Goal: Use online tool/utility: Utilize a website feature to perform a specific function

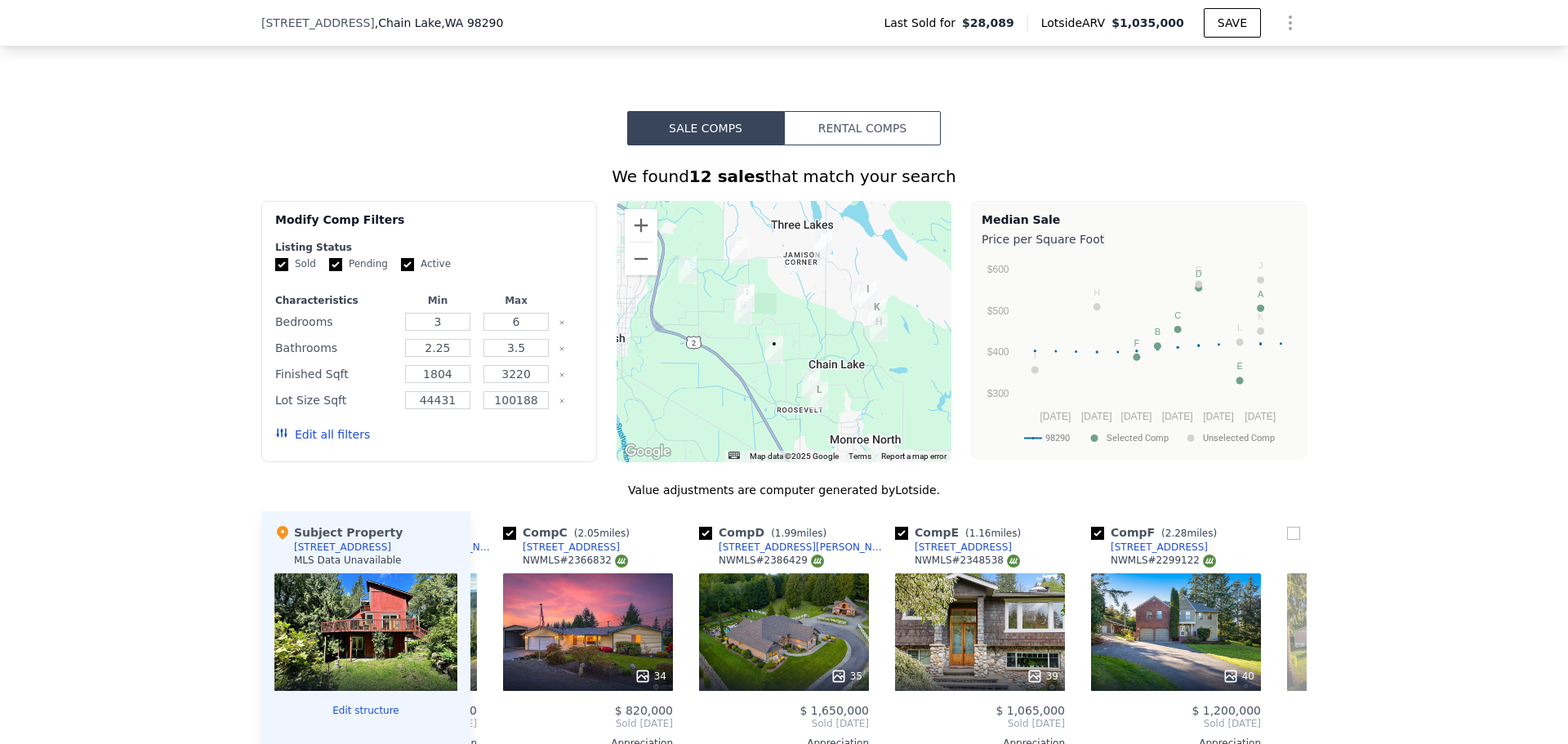
scroll to position [1143, 0]
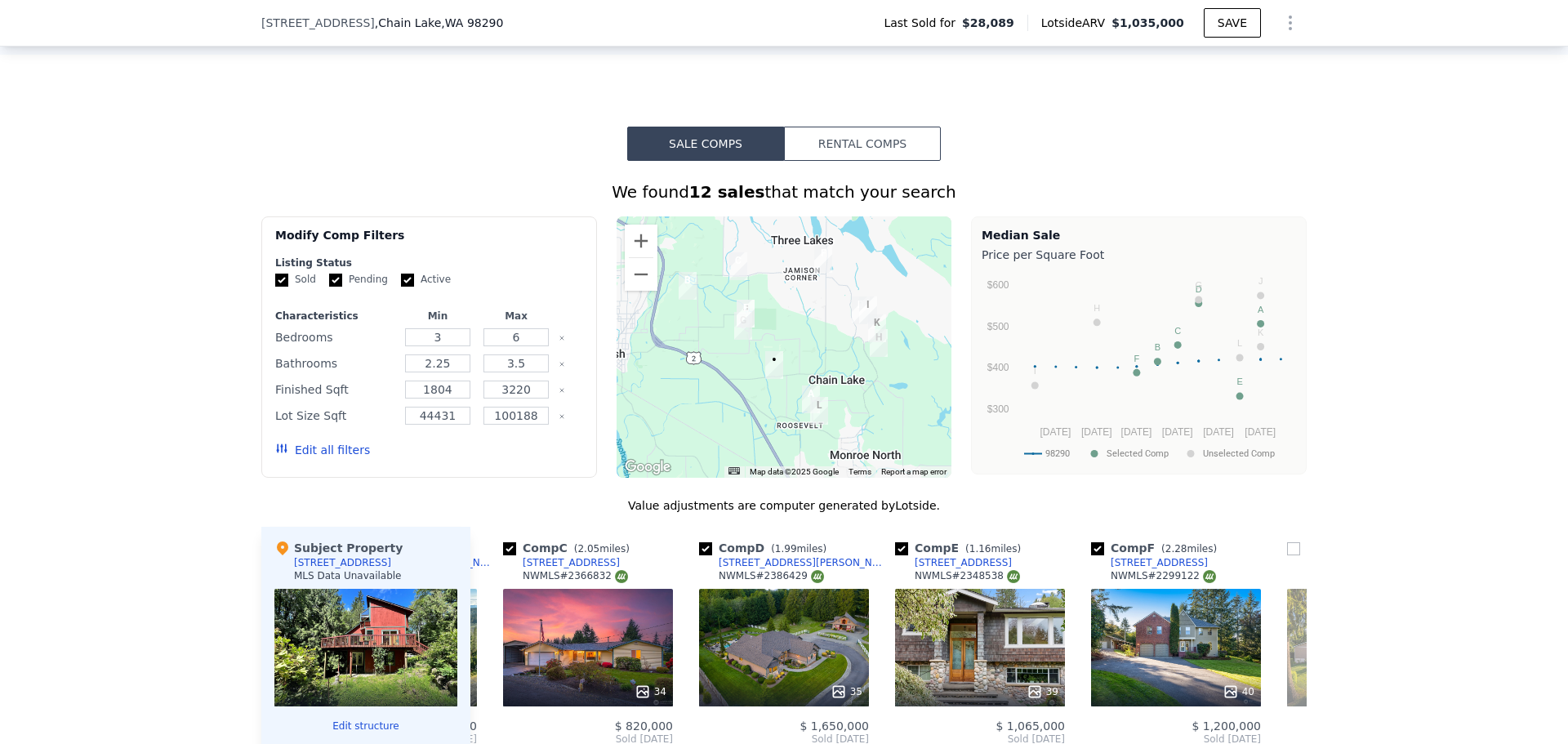
type input "$ 1,035,000"
type input "$ 0"
type input "$ 924,459"
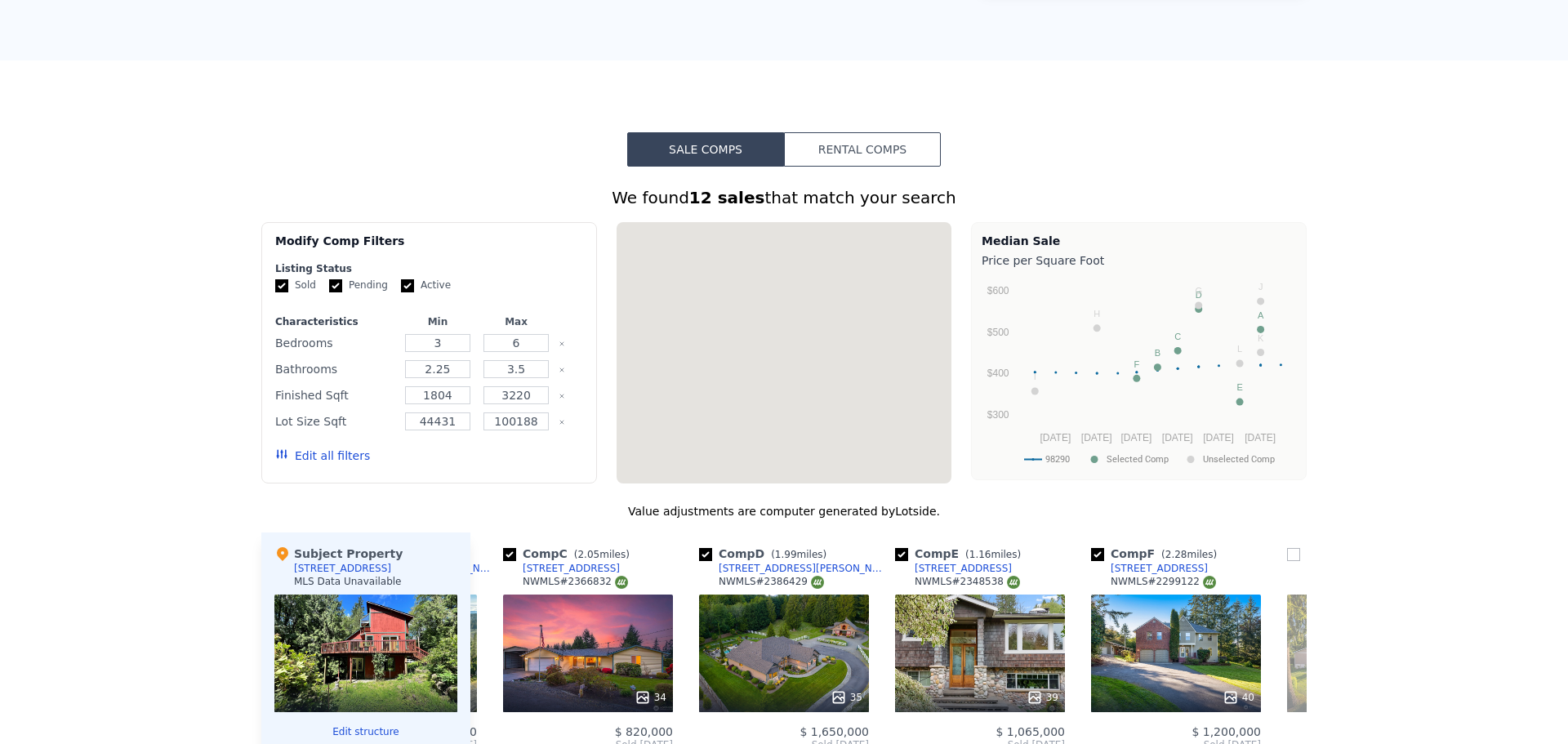
scroll to position [0, 0]
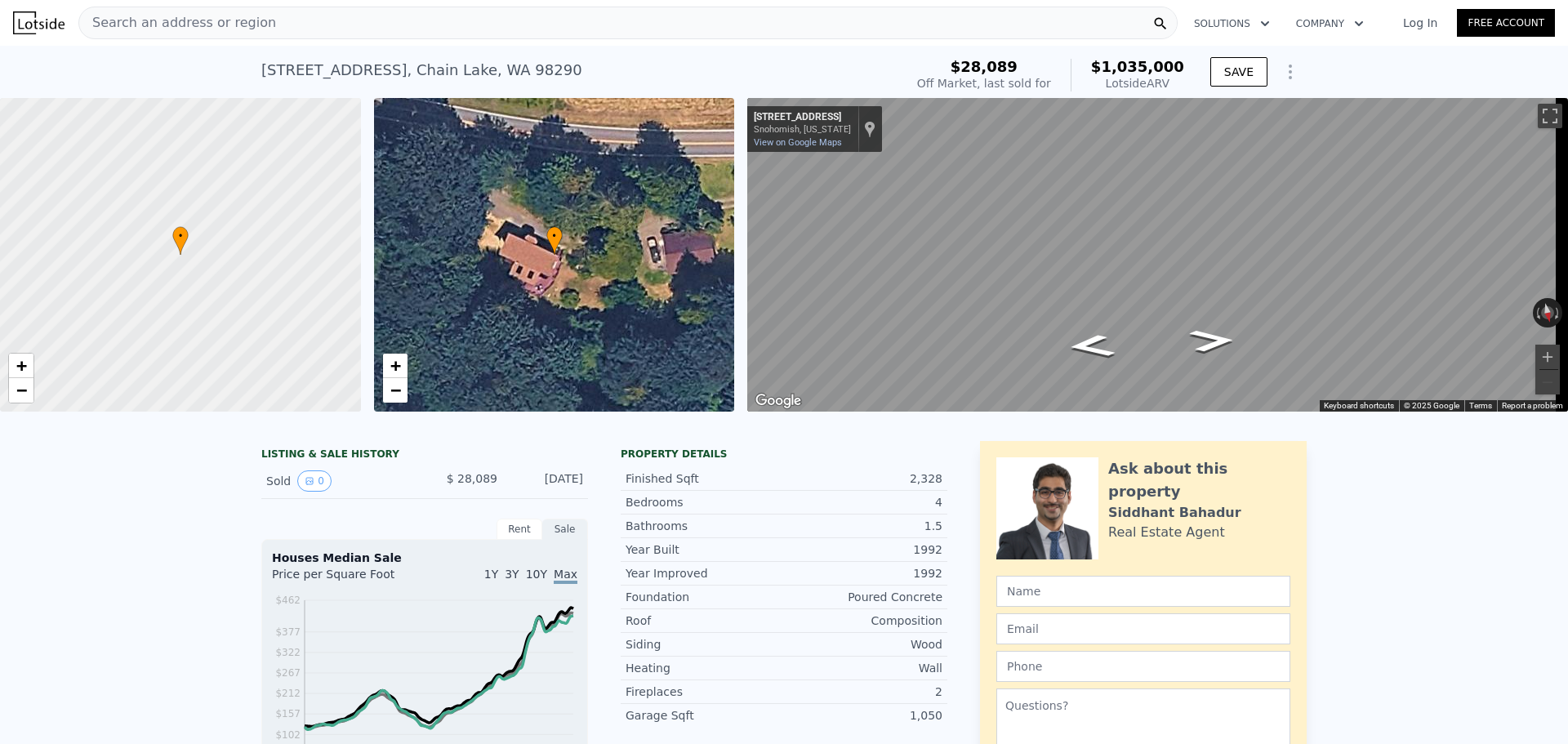
click at [234, 22] on span "Search an address or region" at bounding box center [177, 22] width 196 height 20
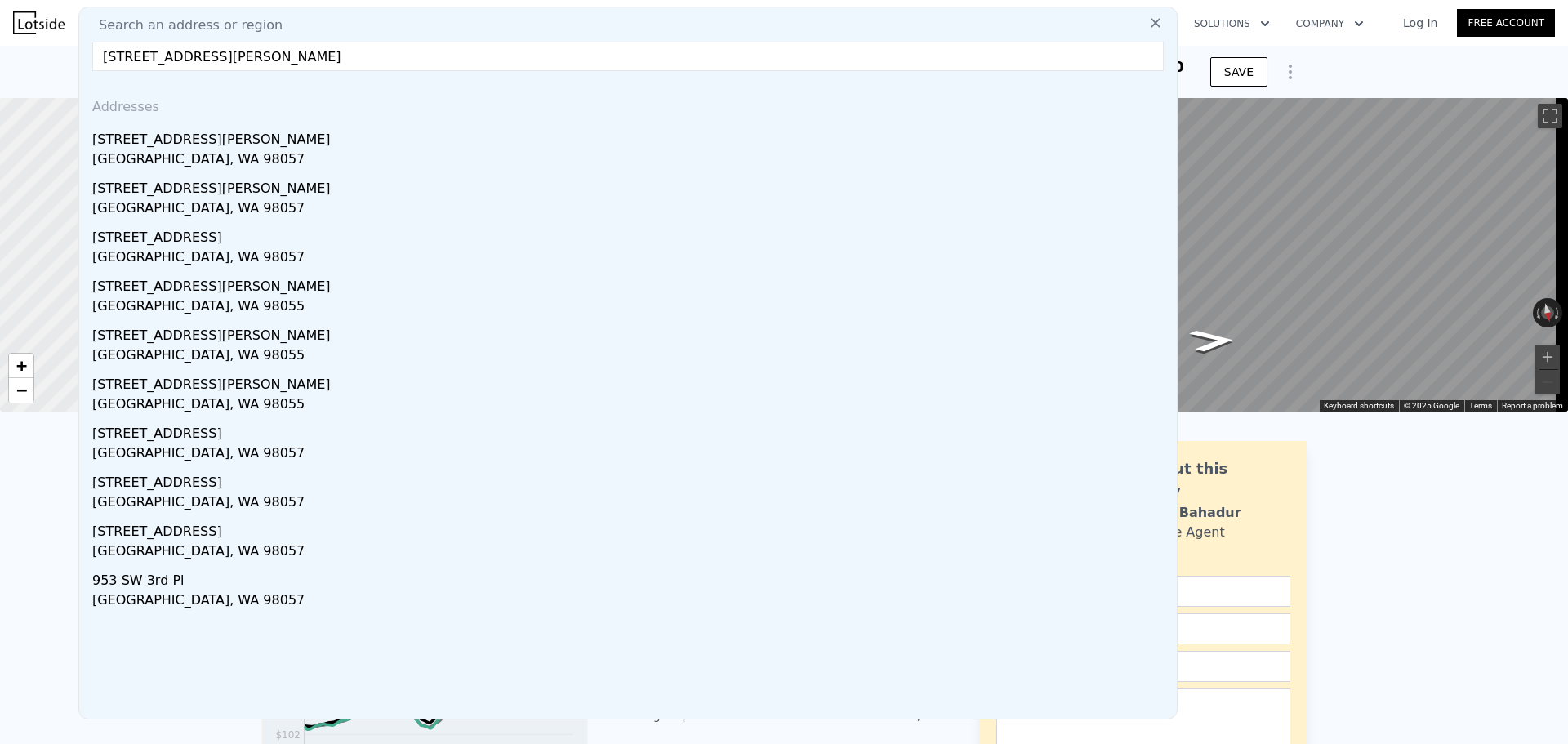
drag, startPoint x: 342, startPoint y: 51, endPoint x: 61, endPoint y: 40, distance: 281.2
click at [61, 40] on div "Search an address or region Search an address or region [STREET_ADDRESS][PERSON…" at bounding box center [784, 22] width 1542 height 39
paste input "[STREET_ADDRESS]"
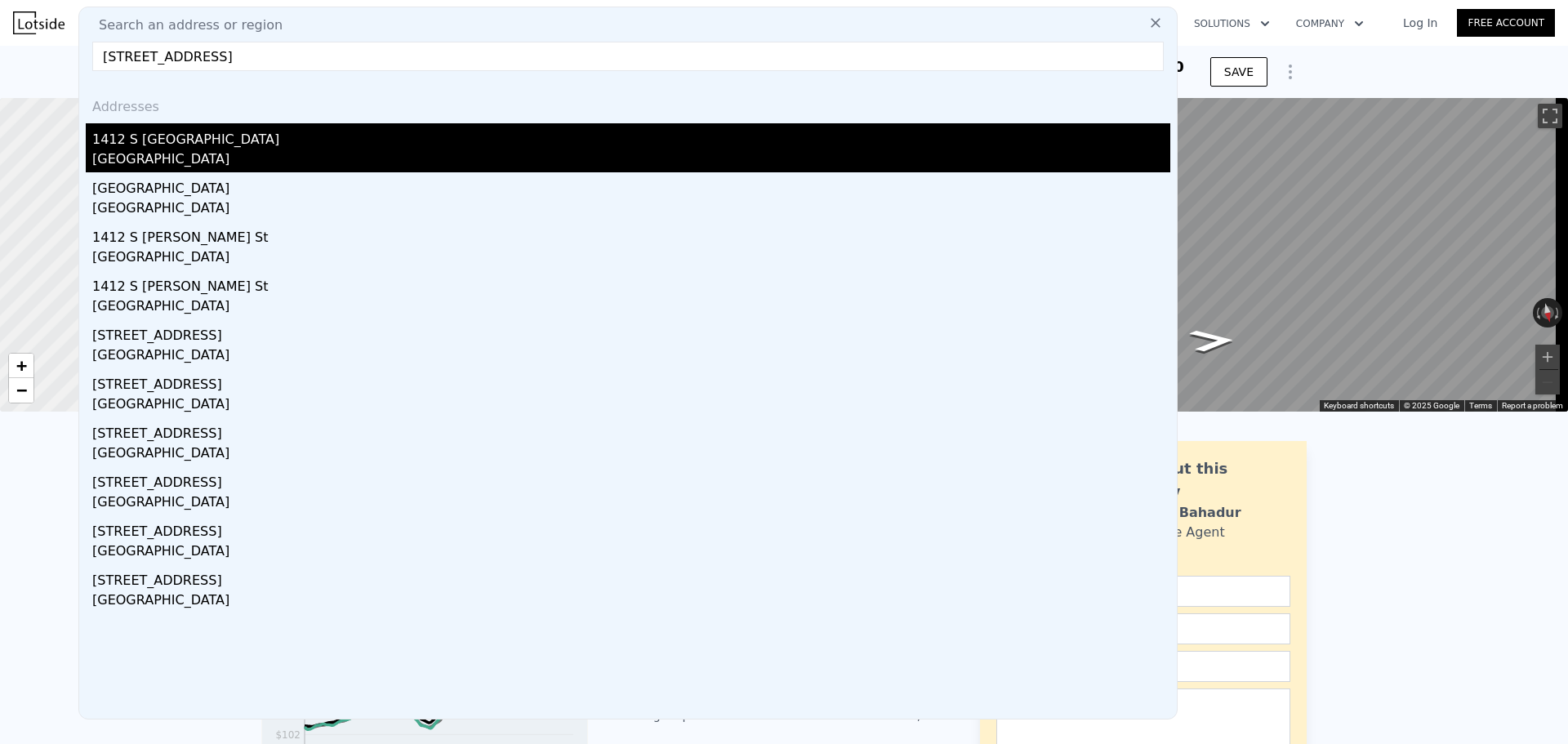
type input "[STREET_ADDRESS]"
click at [264, 138] on div "1412 S [GEOGRAPHIC_DATA]" at bounding box center [632, 136] width 1078 height 26
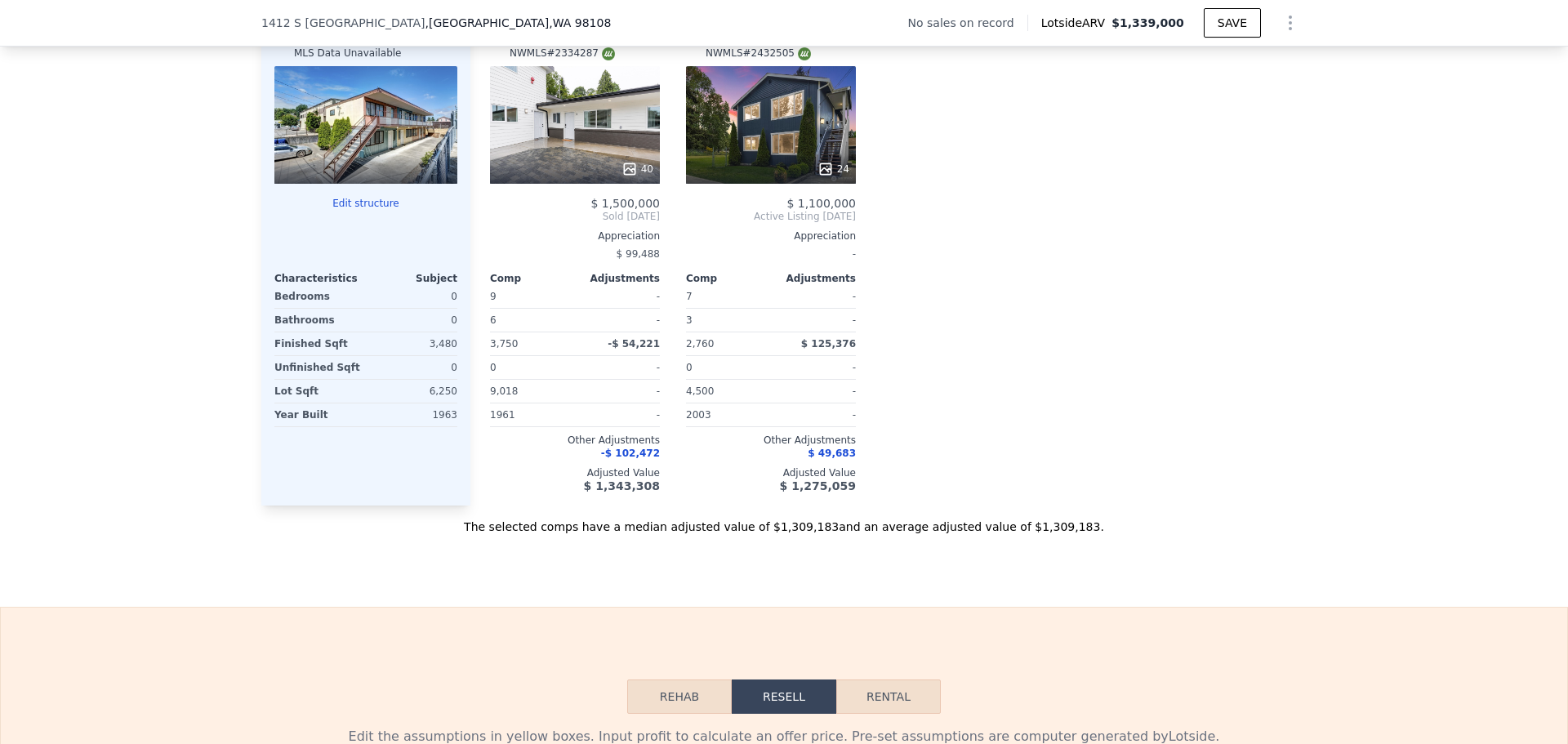
scroll to position [1545, 0]
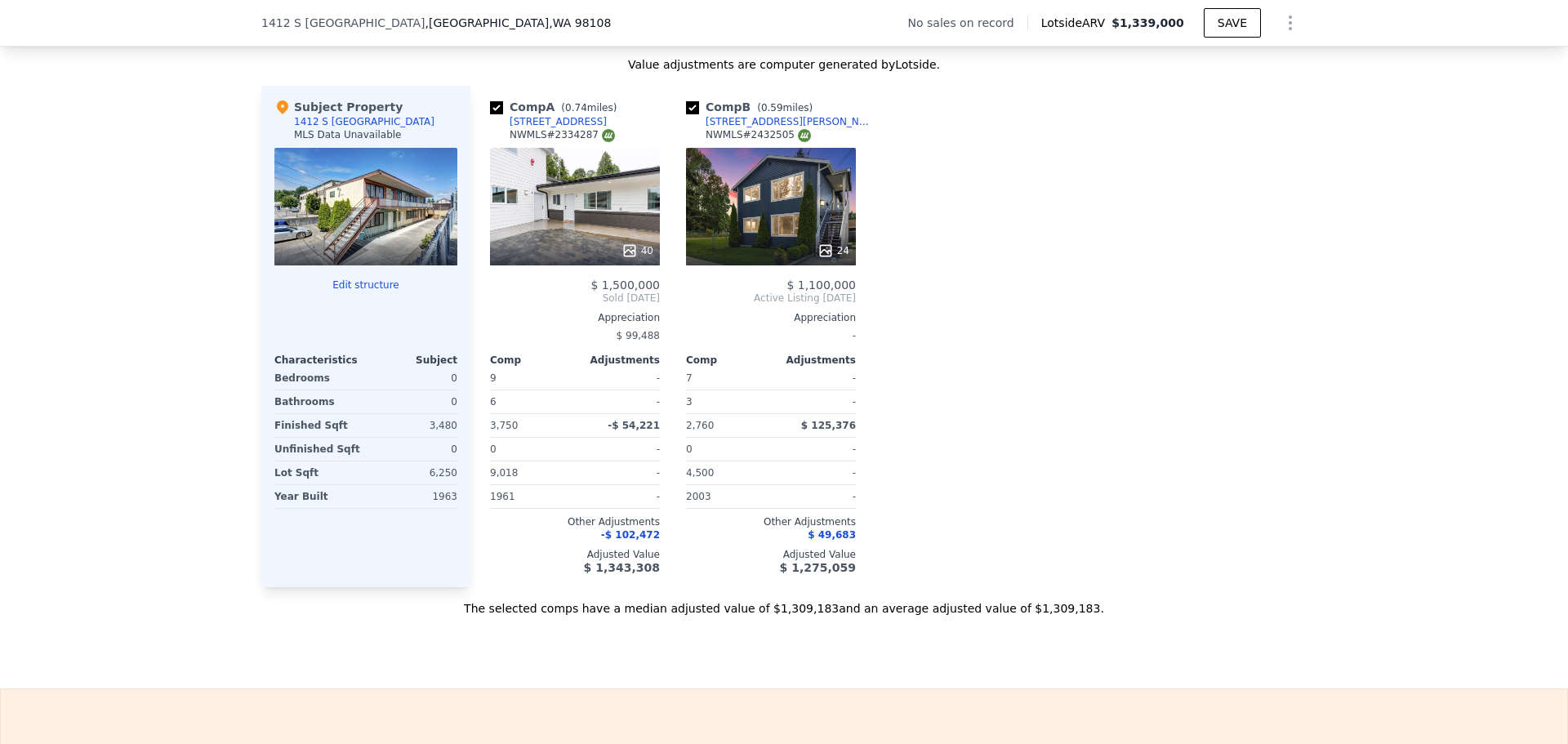
click at [621, 255] on icon at bounding box center [629, 250] width 16 height 16
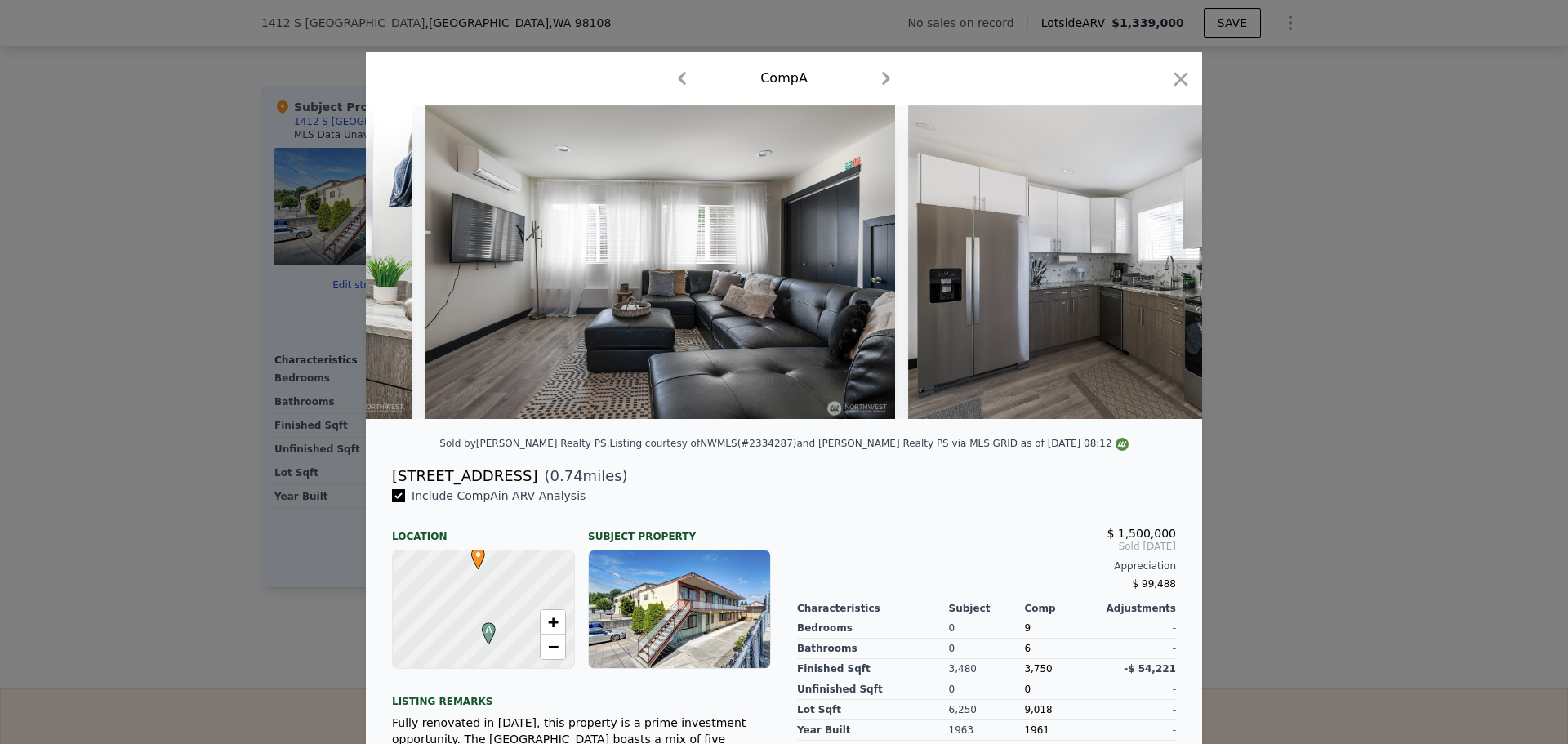
scroll to position [0, 18469]
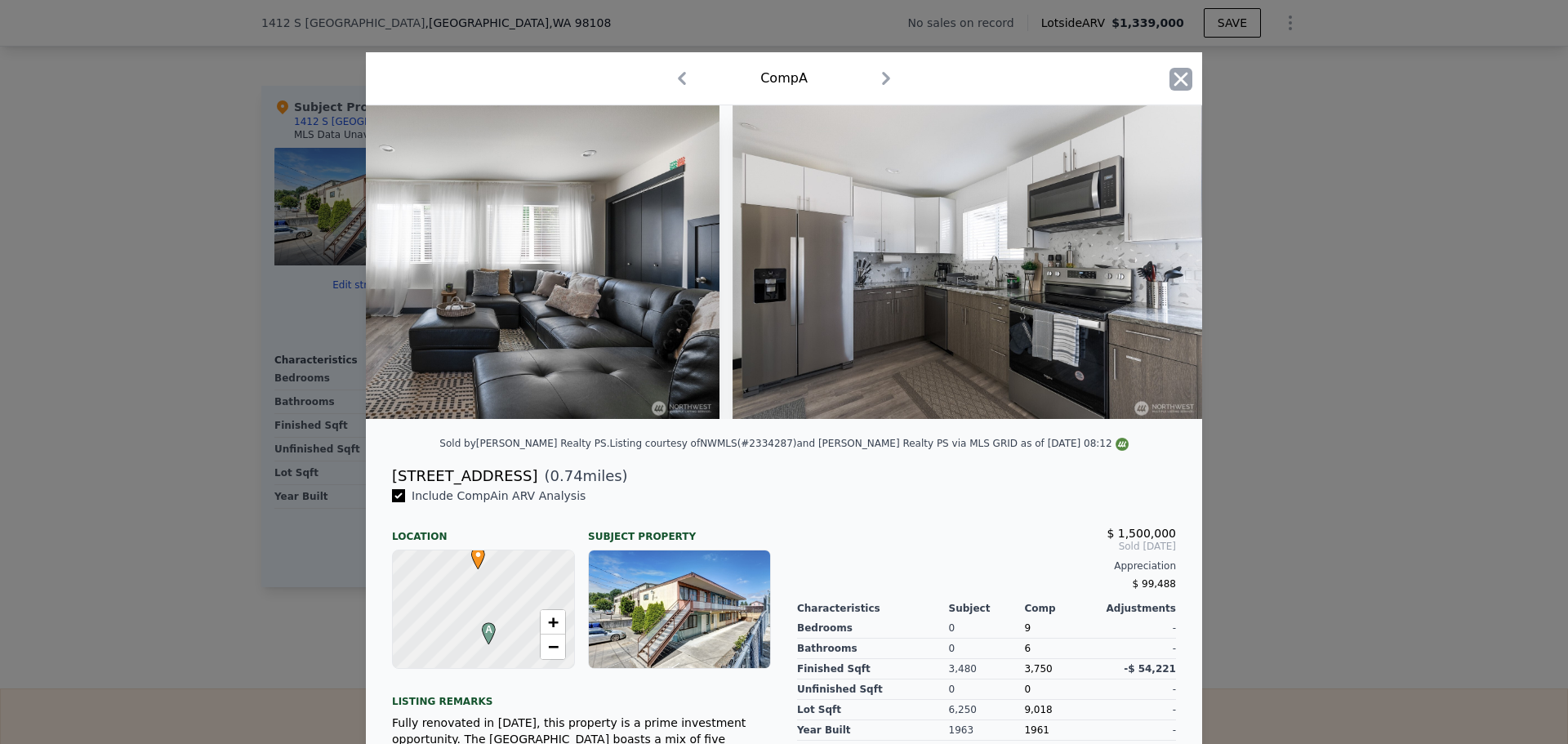
click at [1174, 74] on icon "button" at bounding box center [1180, 79] width 22 height 22
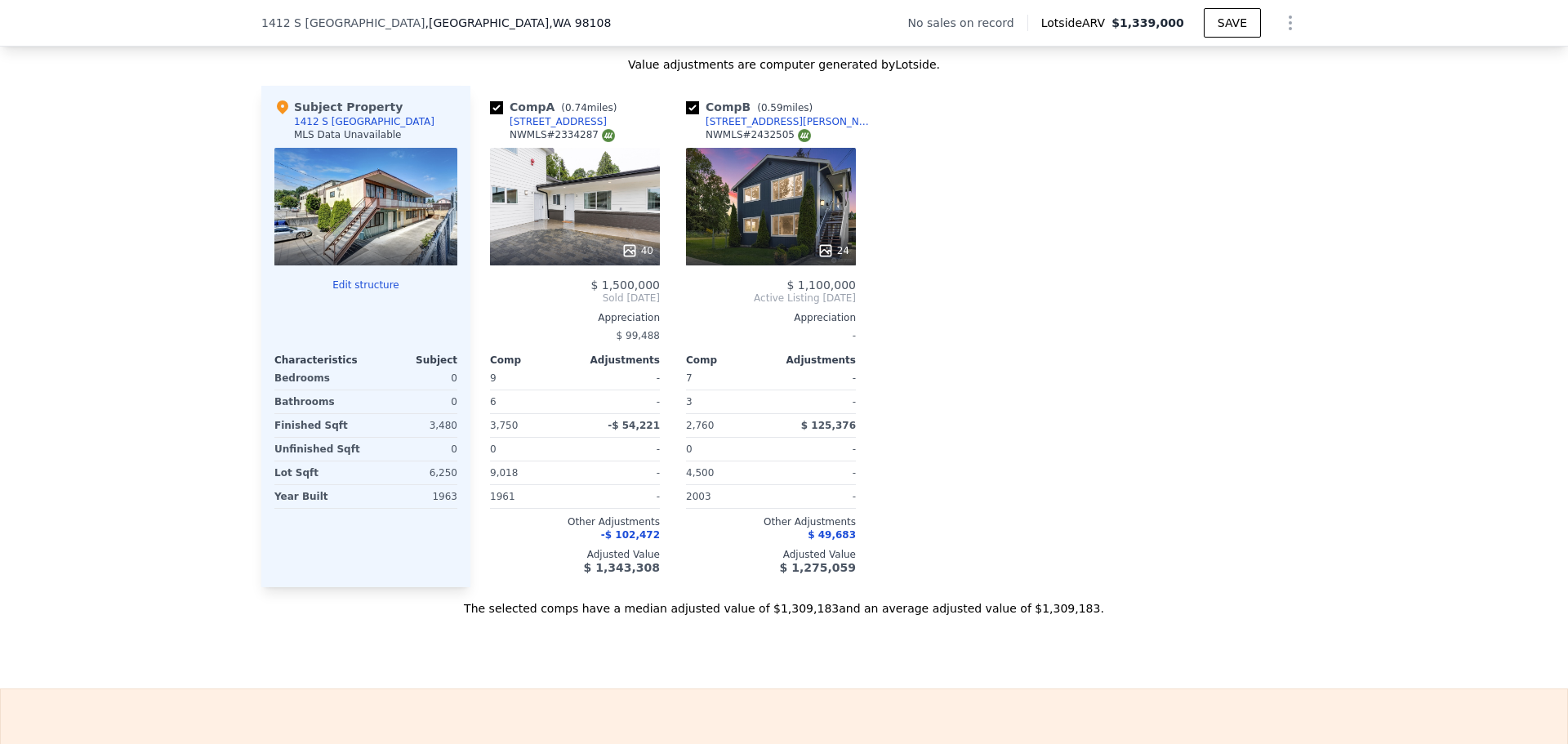
click at [820, 259] on icon at bounding box center [826, 250] width 16 height 16
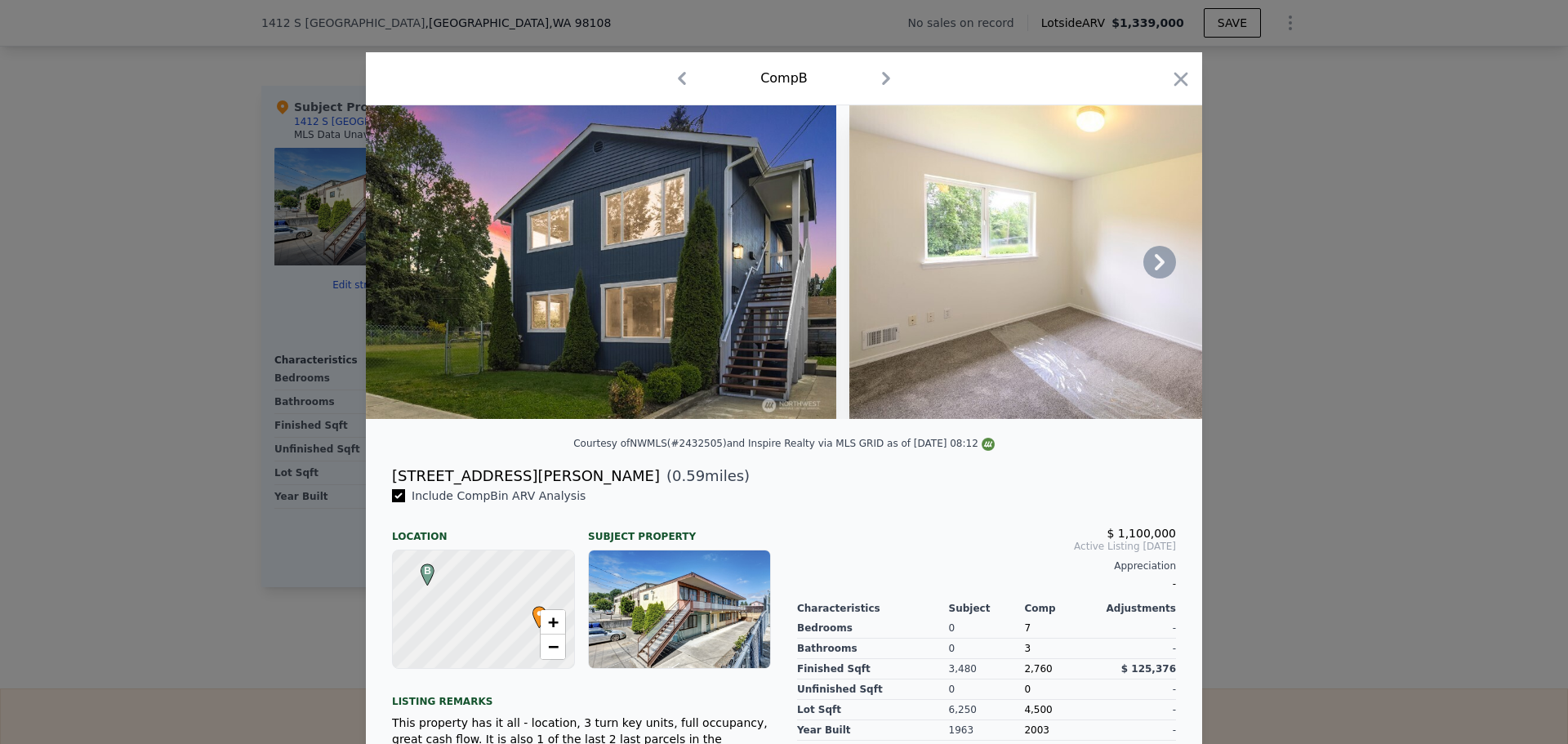
click at [409, 416] on img at bounding box center [601, 262] width 471 height 313
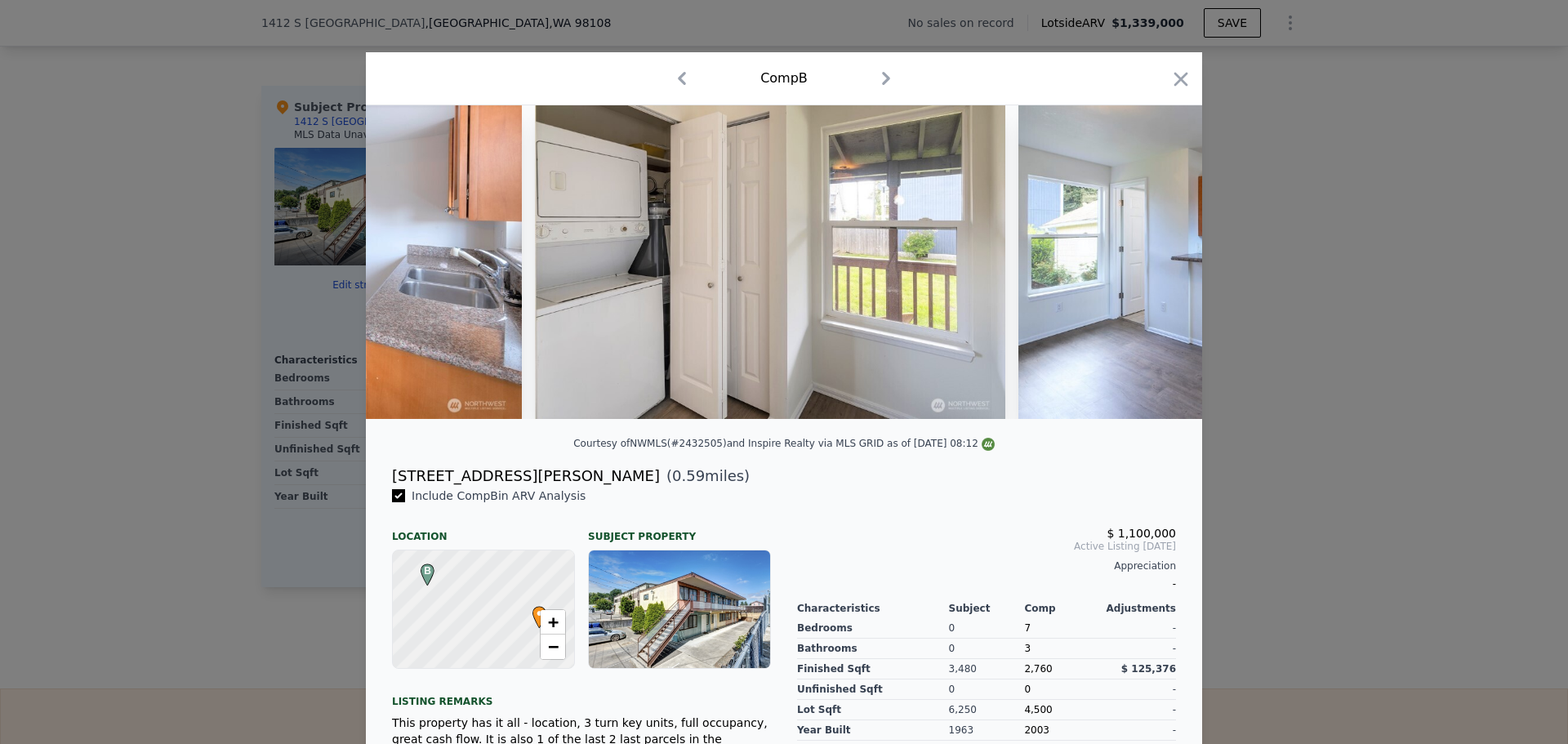
scroll to position [0, 10262]
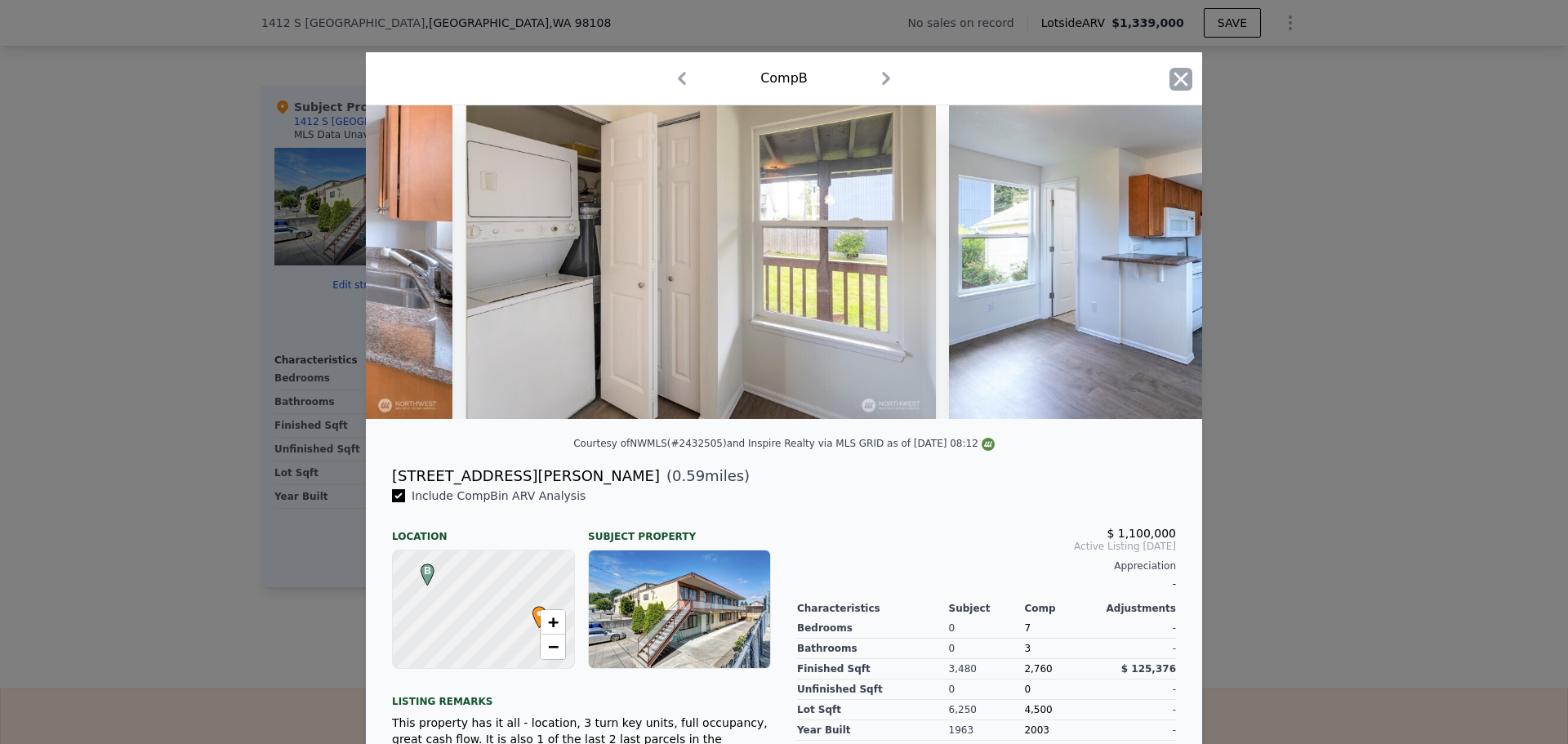
click at [1170, 76] on icon "button" at bounding box center [1180, 79] width 22 height 22
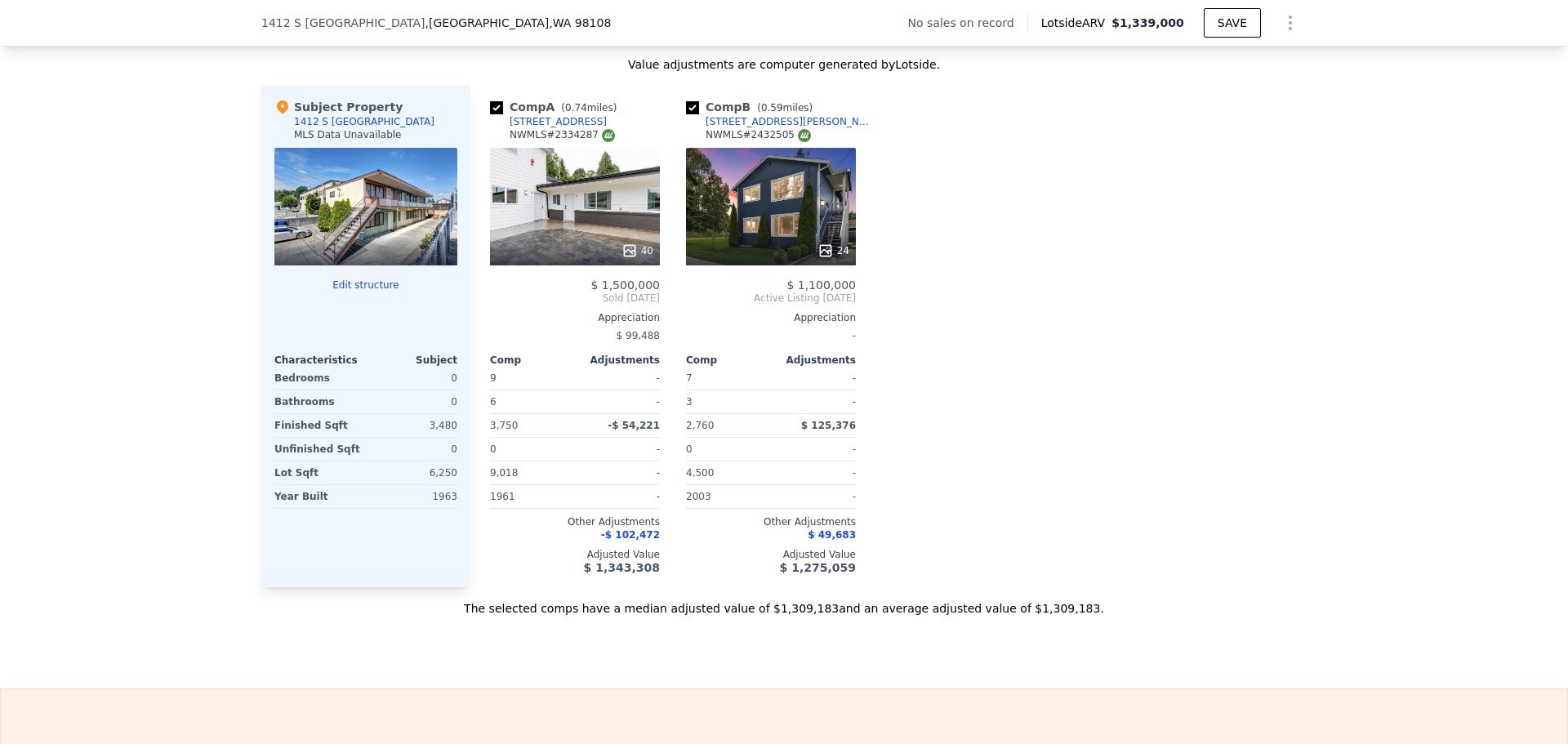
click at [742, 128] on div "[STREET_ADDRESS][PERSON_NAME]" at bounding box center [790, 121] width 170 height 13
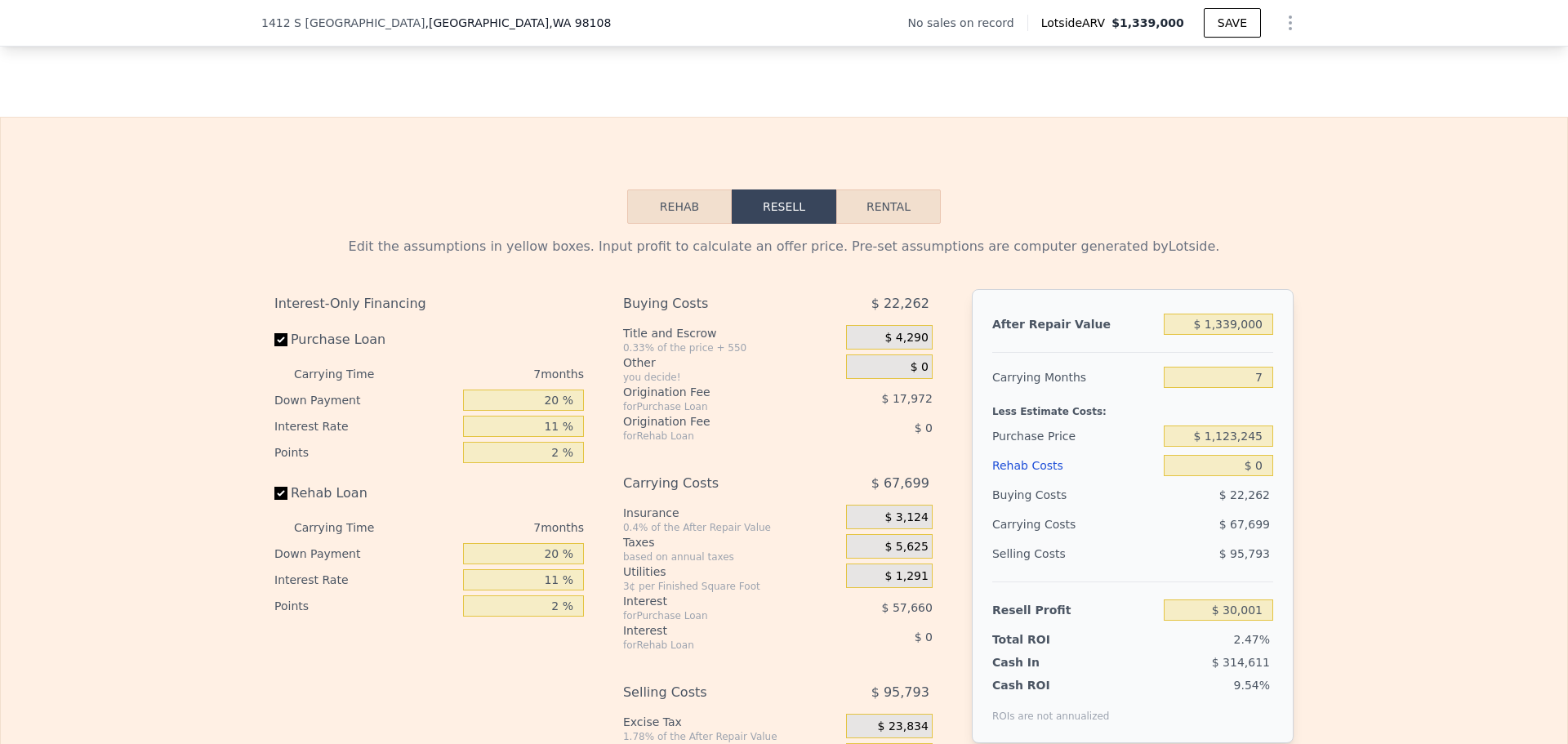
scroll to position [2198, 0]
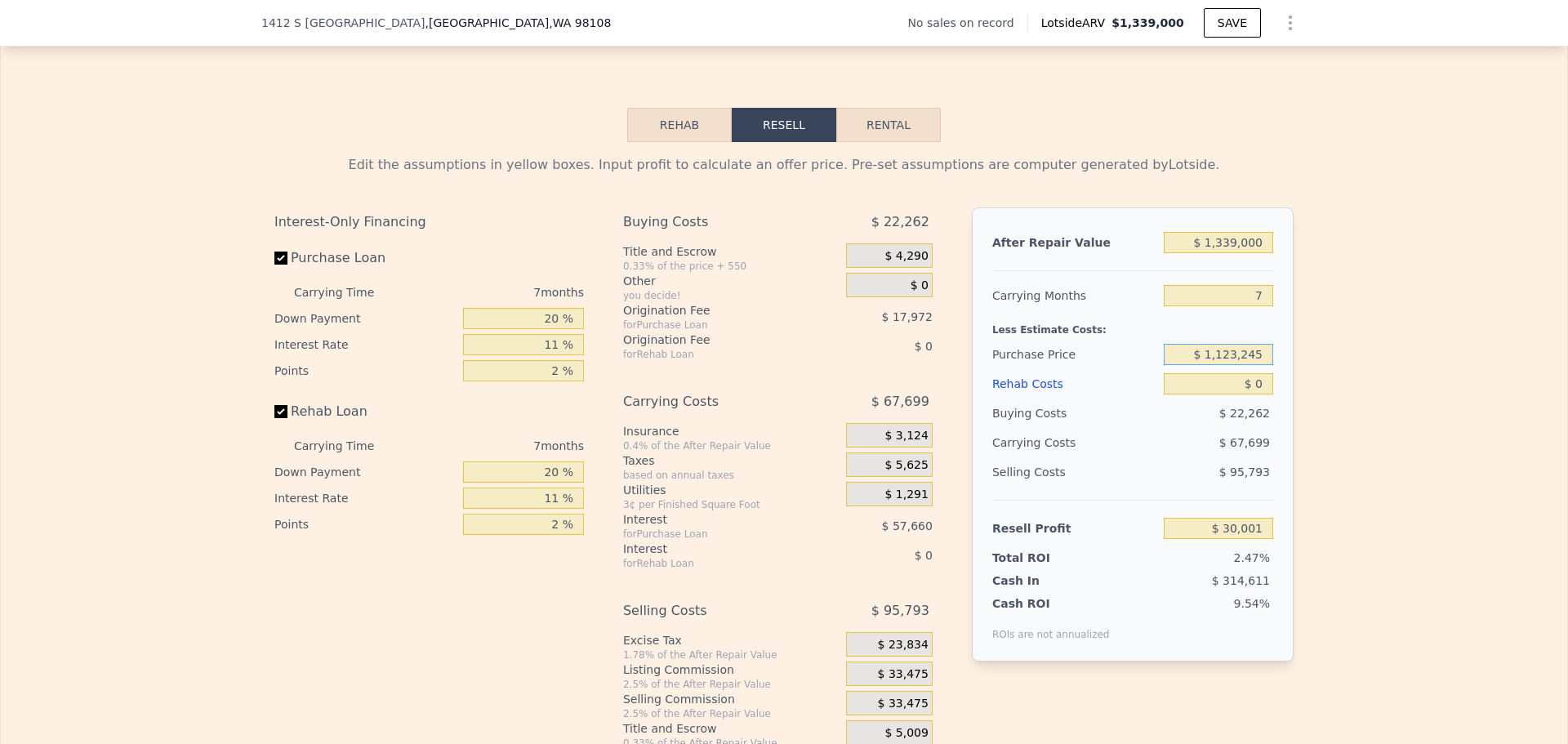
click at [1219, 365] on input "$ 1,123,245" at bounding box center [1218, 354] width 109 height 22
click at [1333, 385] on div "Edit the assumptions in yellow boxes. Input profit to calculate an offer price.…" at bounding box center [784, 446] width 1566 height 607
click at [1224, 365] on input "$ 1,123,245" at bounding box center [1218, 354] width 109 height 22
type input "$ 1,023,245"
click at [1258, 394] on input "$ 0" at bounding box center [1218, 383] width 109 height 22
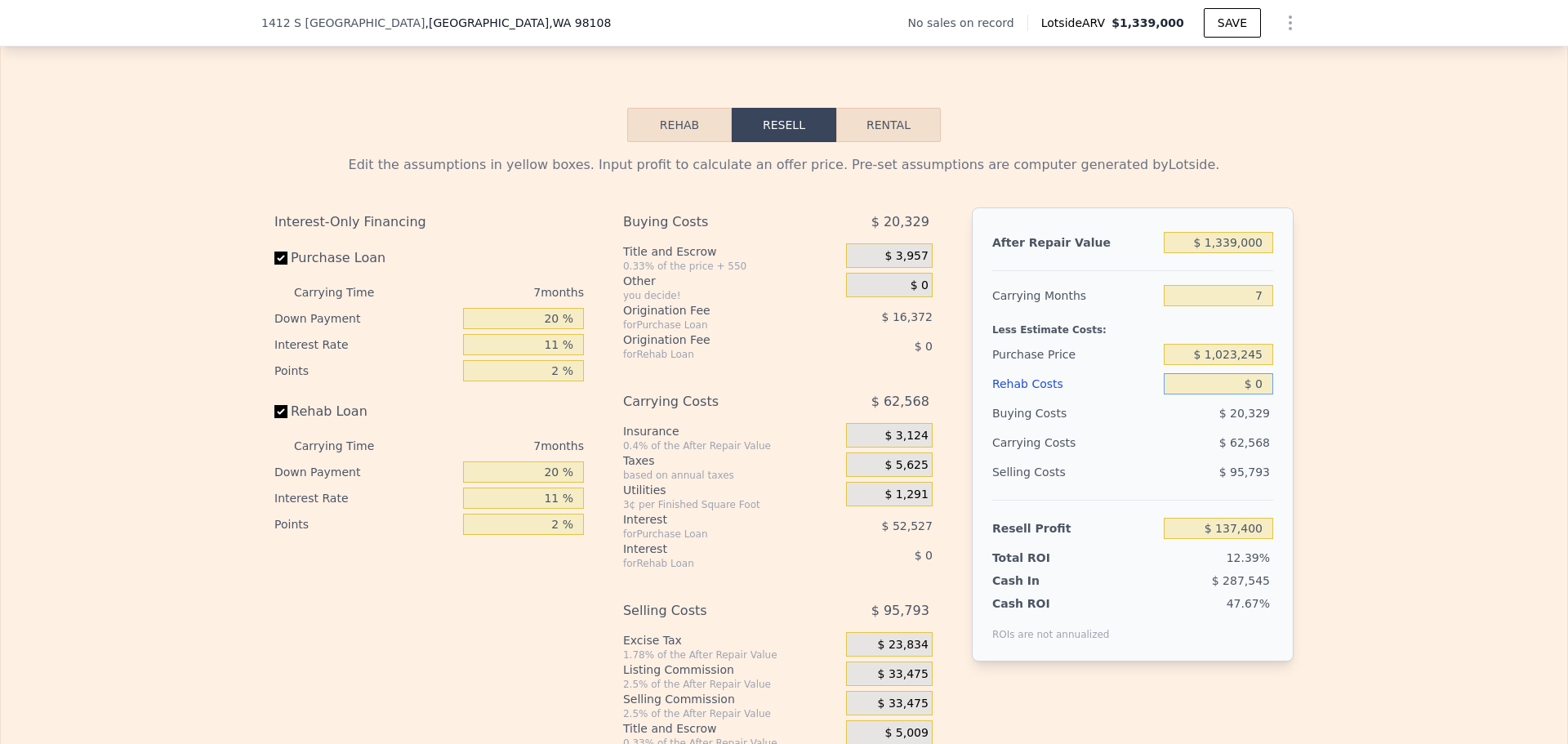
type input "$ 137,065"
type input "$ 10"
type input "$ 137,055"
type input "$ 10,000"
type input "$ 126,394"
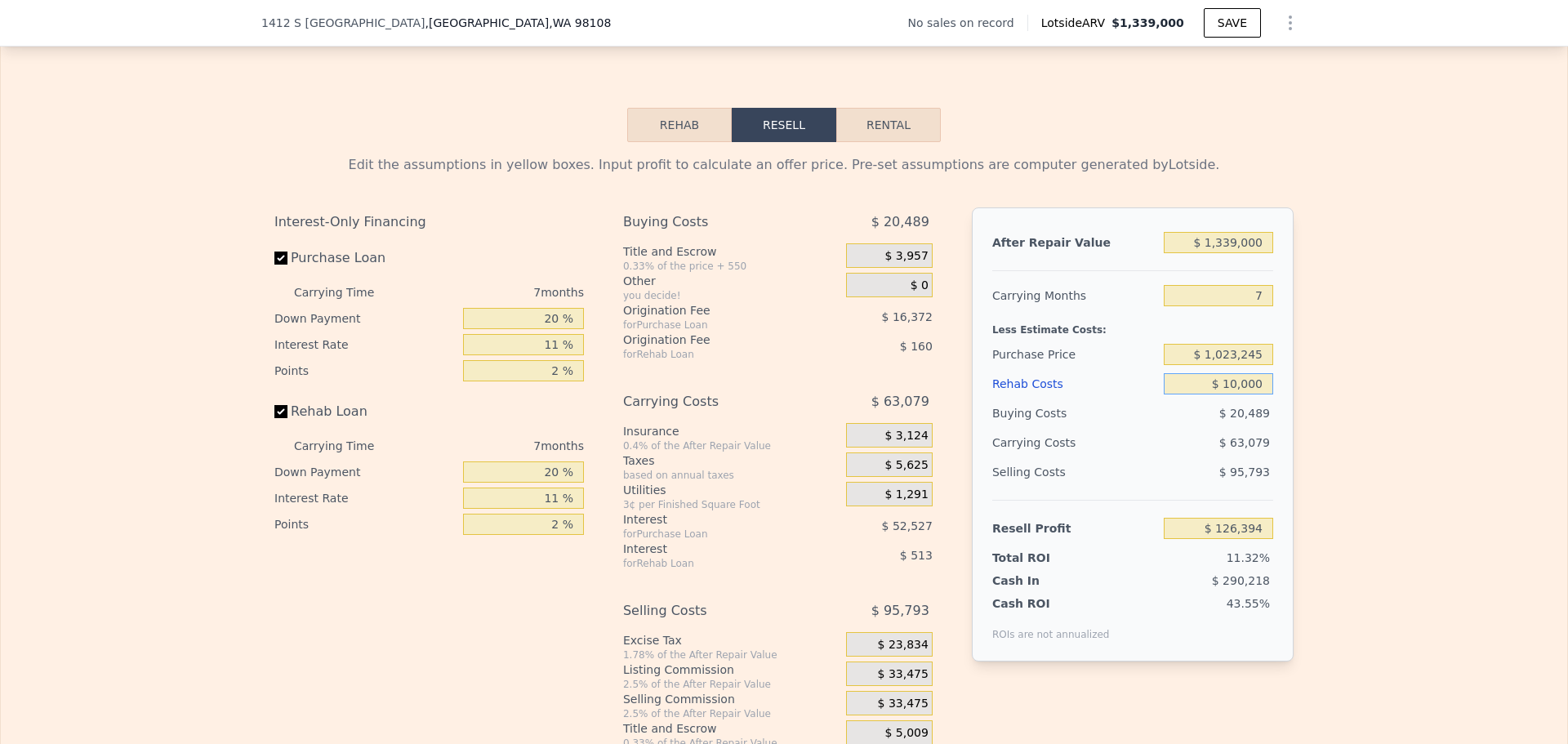
type input "$ 100,000"
type input "$ 30,334"
type input "$ 100,000"
click at [1343, 363] on div "Edit the assumptions in yellow boxes. Input profit to calculate an offer price.…" at bounding box center [784, 446] width 1566 height 607
click at [550, 329] on input "20 %" at bounding box center [524, 318] width 121 height 22
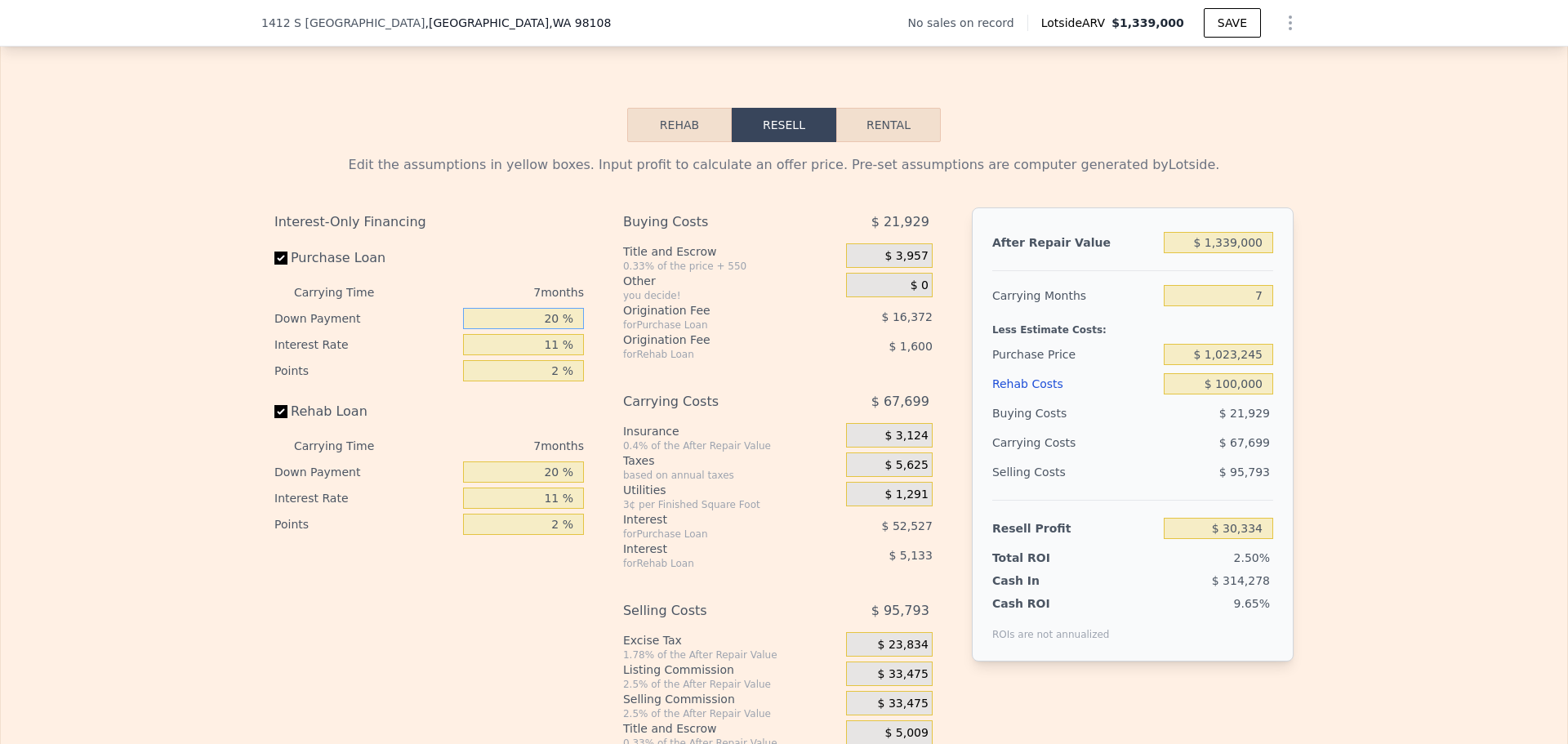
click at [550, 329] on input "20 %" at bounding box center [524, 318] width 121 height 22
type input "10 %"
type input "1 %"
type input "$ 36,307"
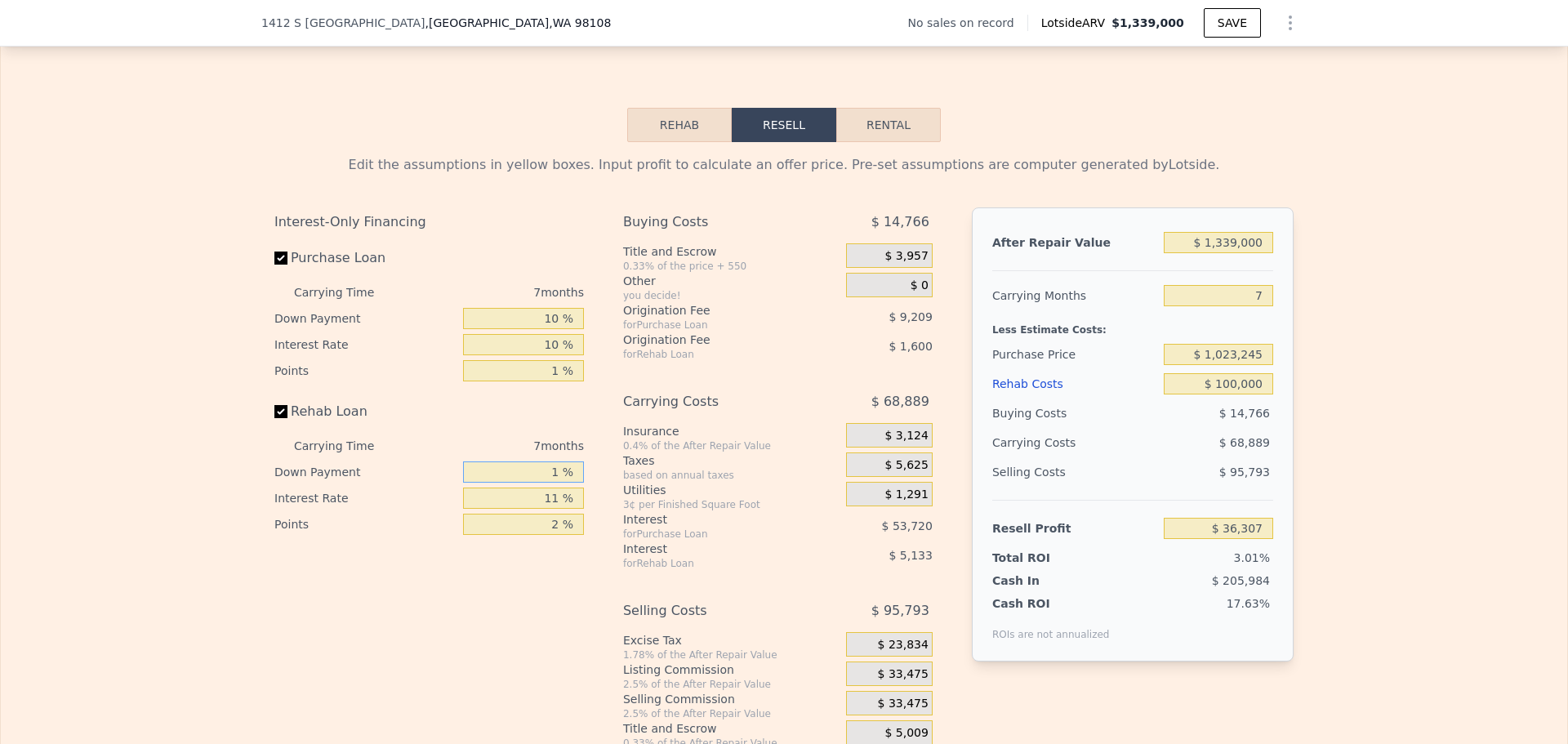
type input "1 %"
type input "$ 34,702"
type input "10 %"
type input "$ 35,283"
type input "1 %"
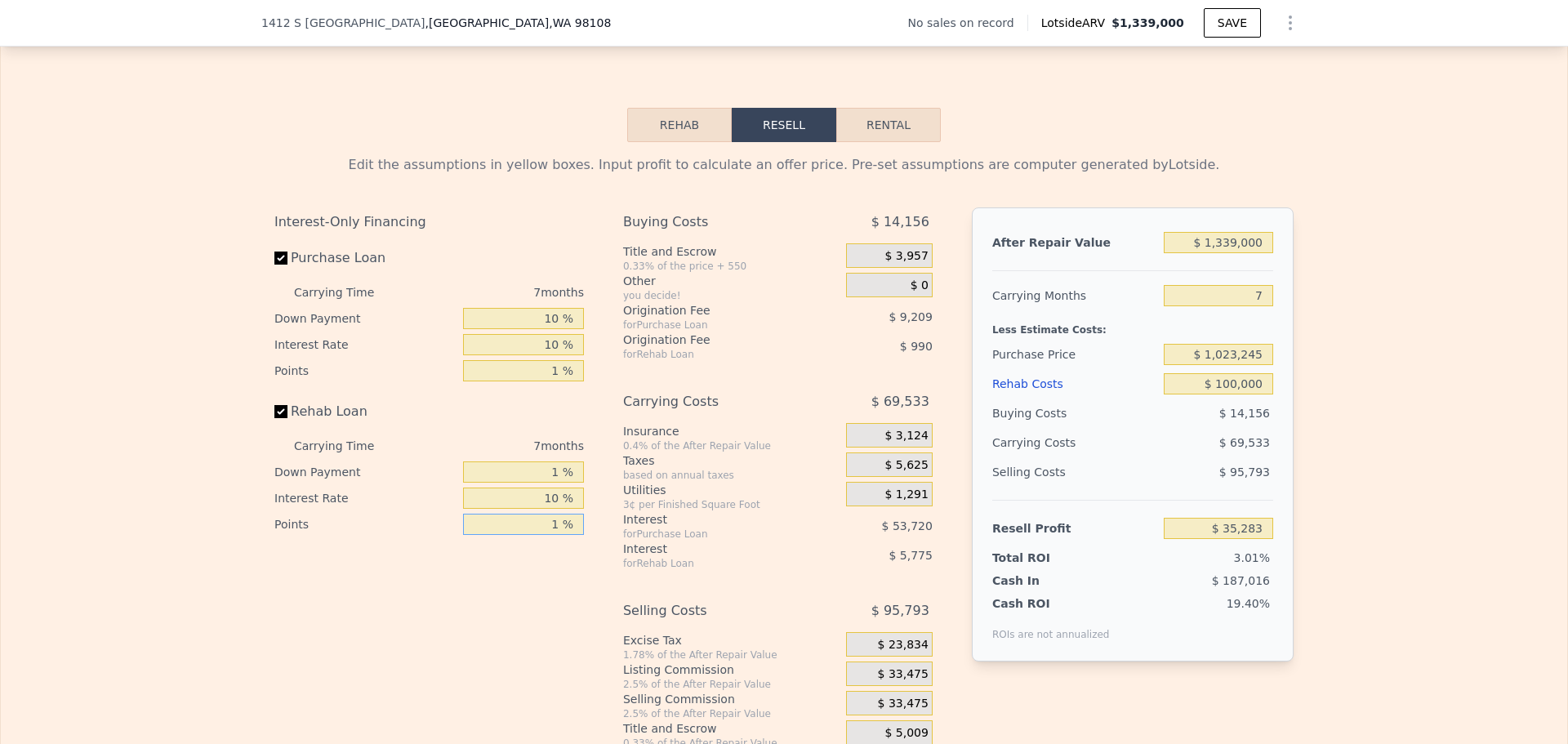
type input "$ 36,273"
type input "1 %"
click at [552, 483] on input "1 %" at bounding box center [524, 471] width 121 height 22
type input "10 %"
type input "$ 36,888"
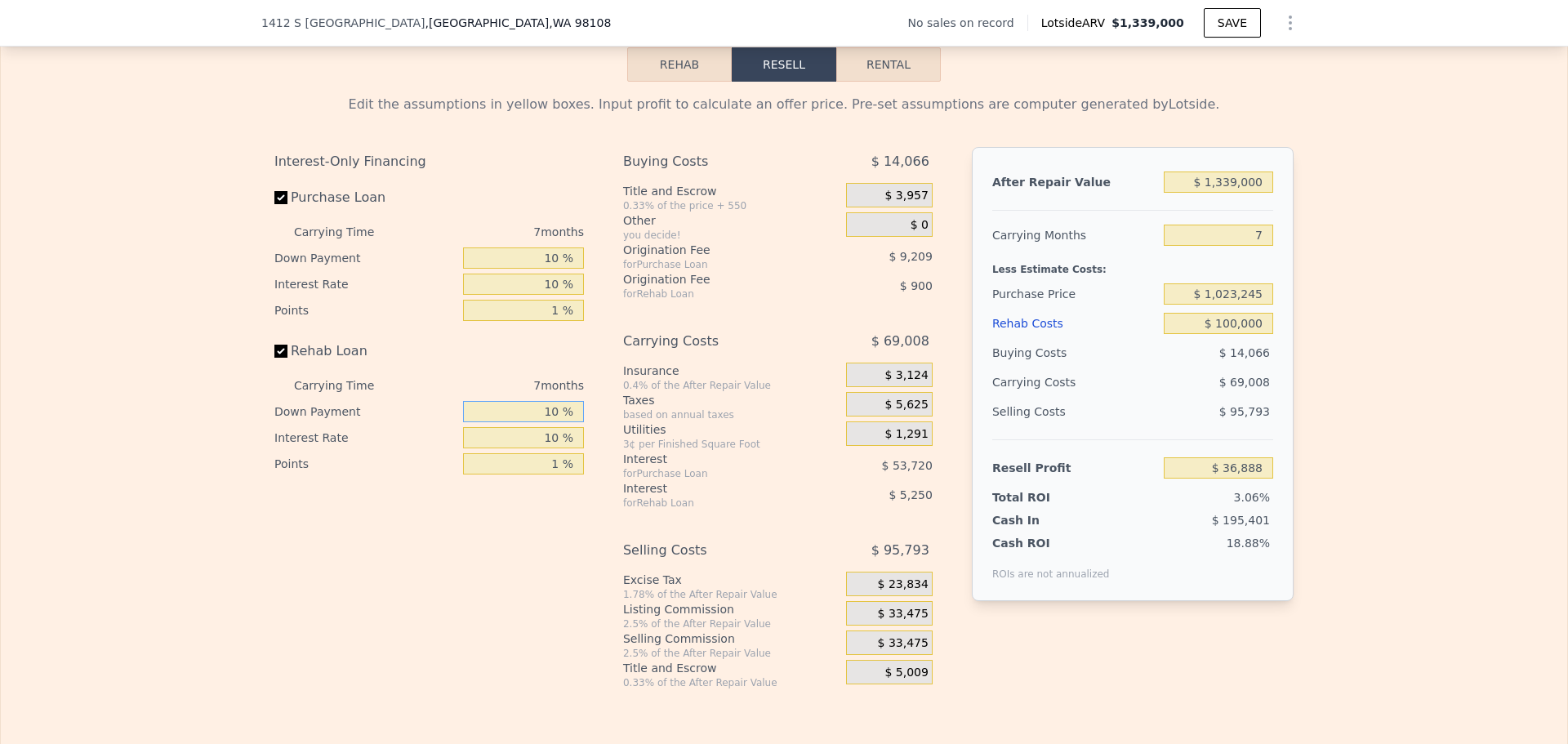
scroll to position [2362, 0]
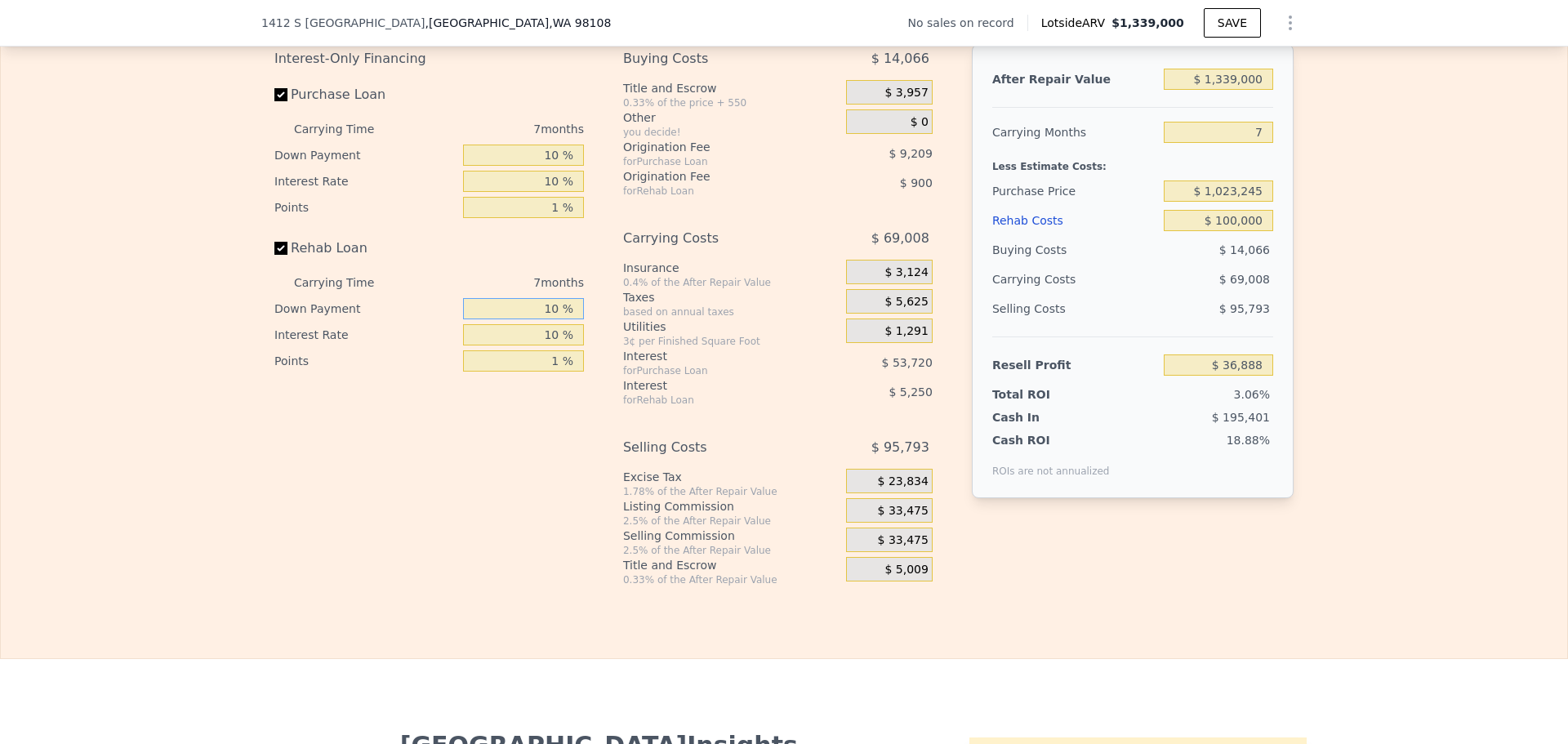
type input "10 %"
click at [899, 513] on div "$ 33,475" at bounding box center [890, 510] width 87 height 24
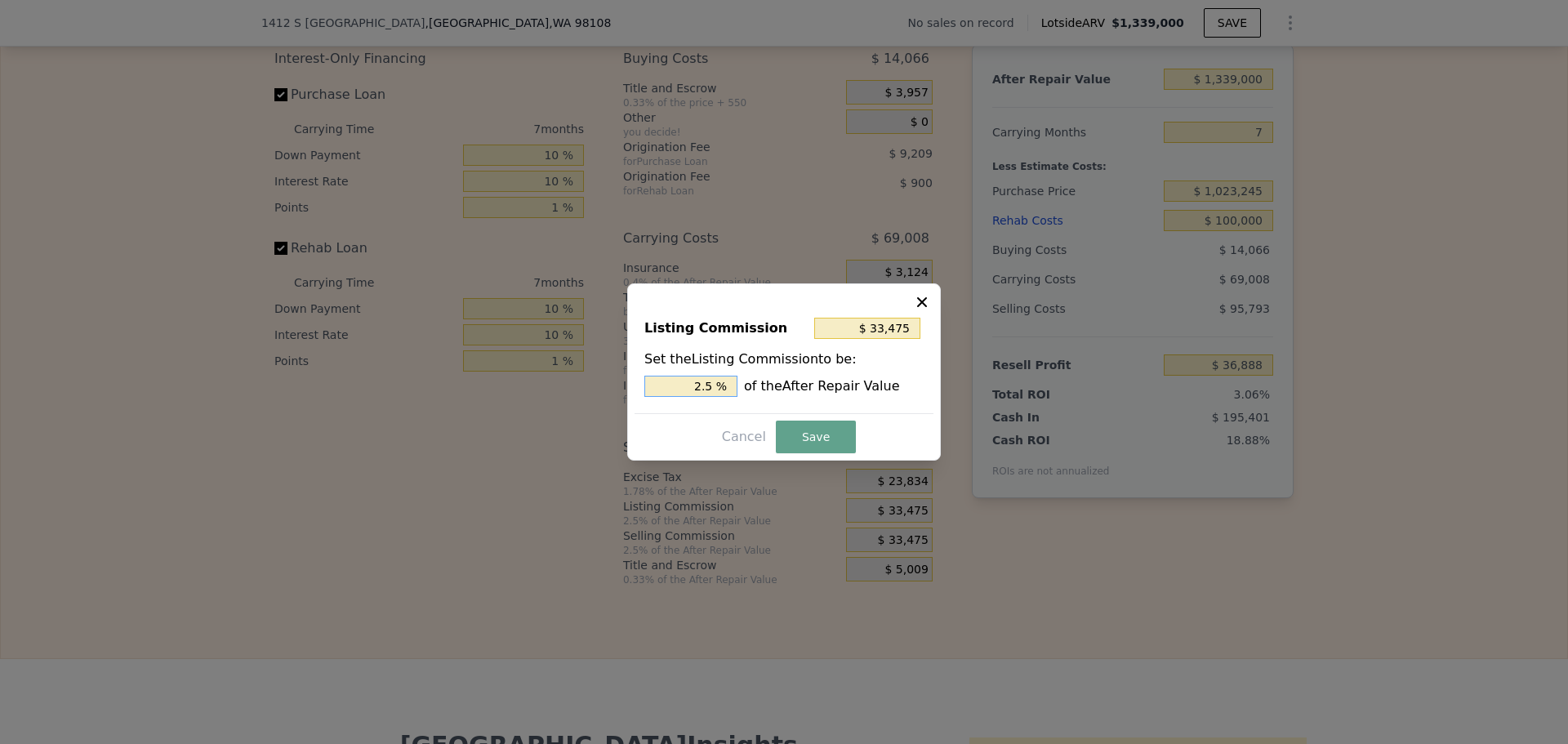
click at [716, 384] on input "2.5 %" at bounding box center [691, 386] width 93 height 22
type input "$ 26,780"
type input "2 %"
click at [796, 443] on button "Save" at bounding box center [815, 437] width 80 height 33
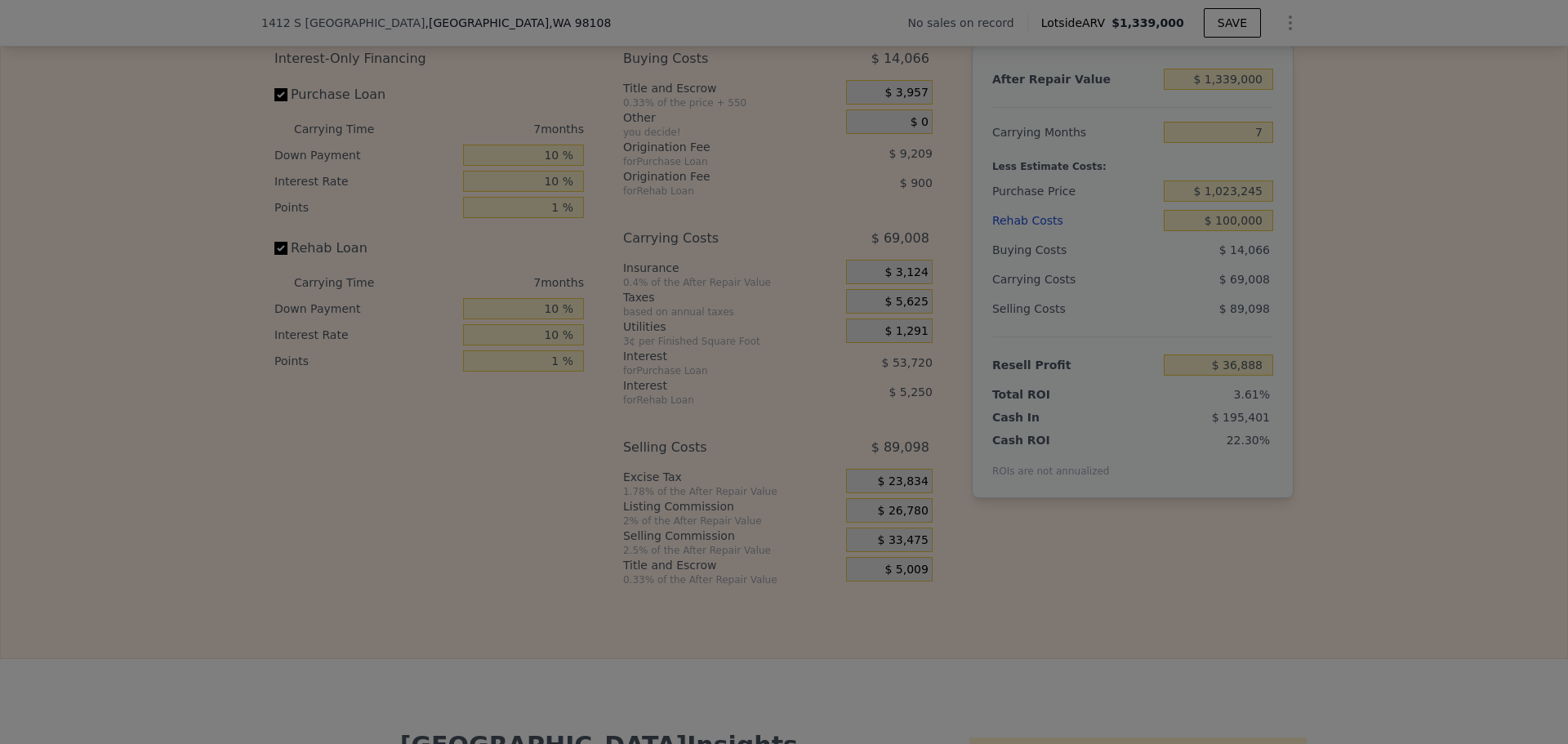
type input "$ 43,583"
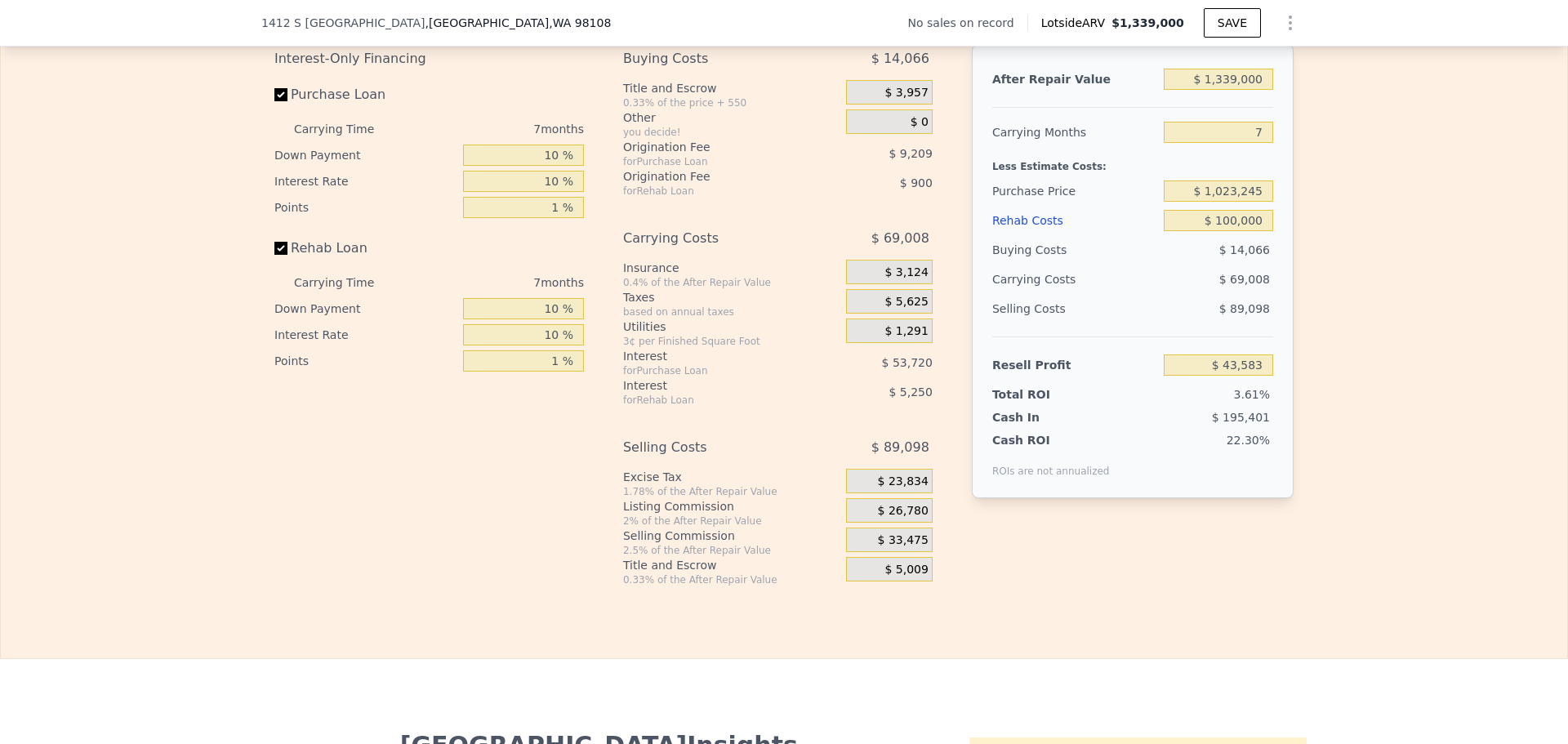
click at [1359, 330] on div "Edit the assumptions in yellow boxes. Input profit to calculate an offer price.…" at bounding box center [784, 282] width 1566 height 607
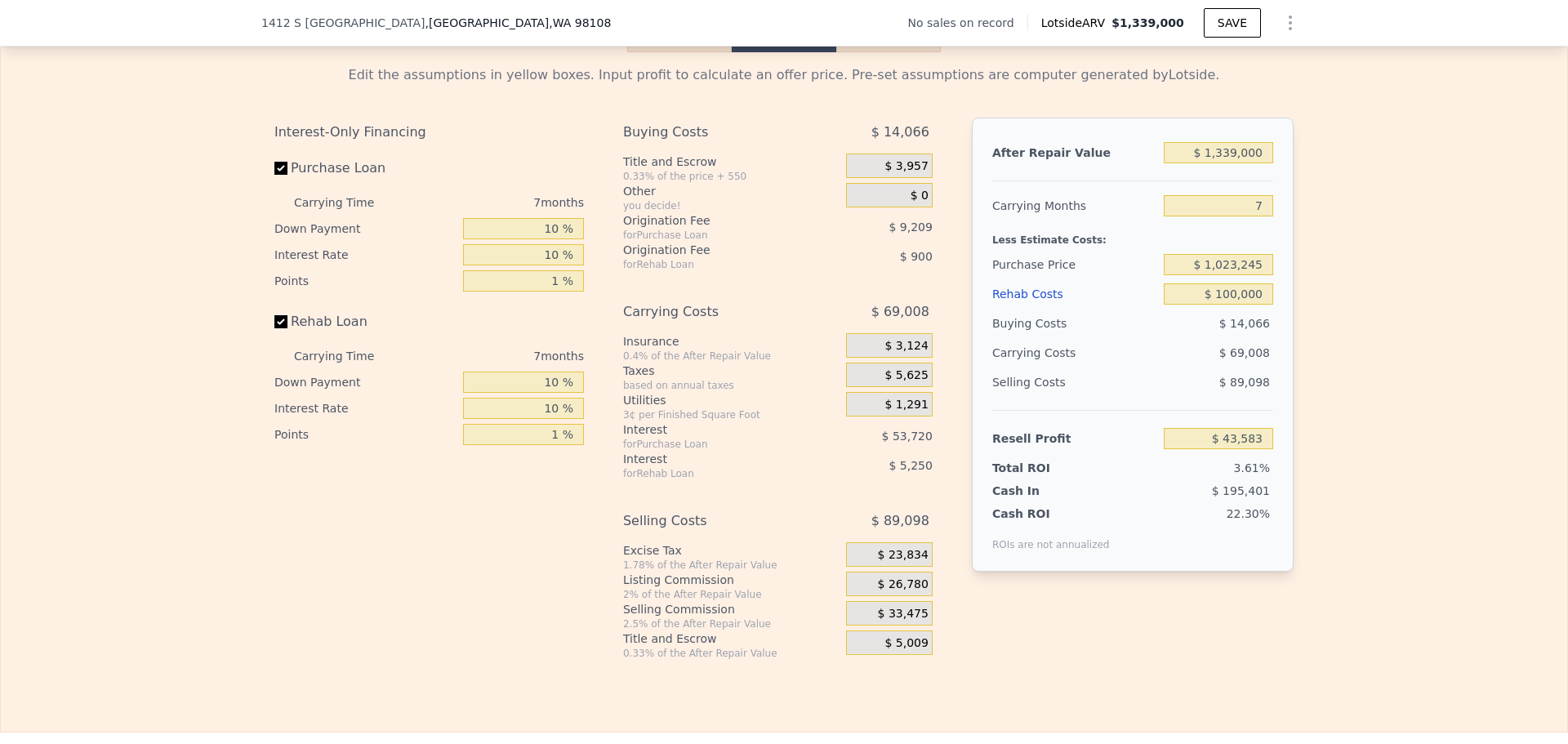
scroll to position [2198, 0]
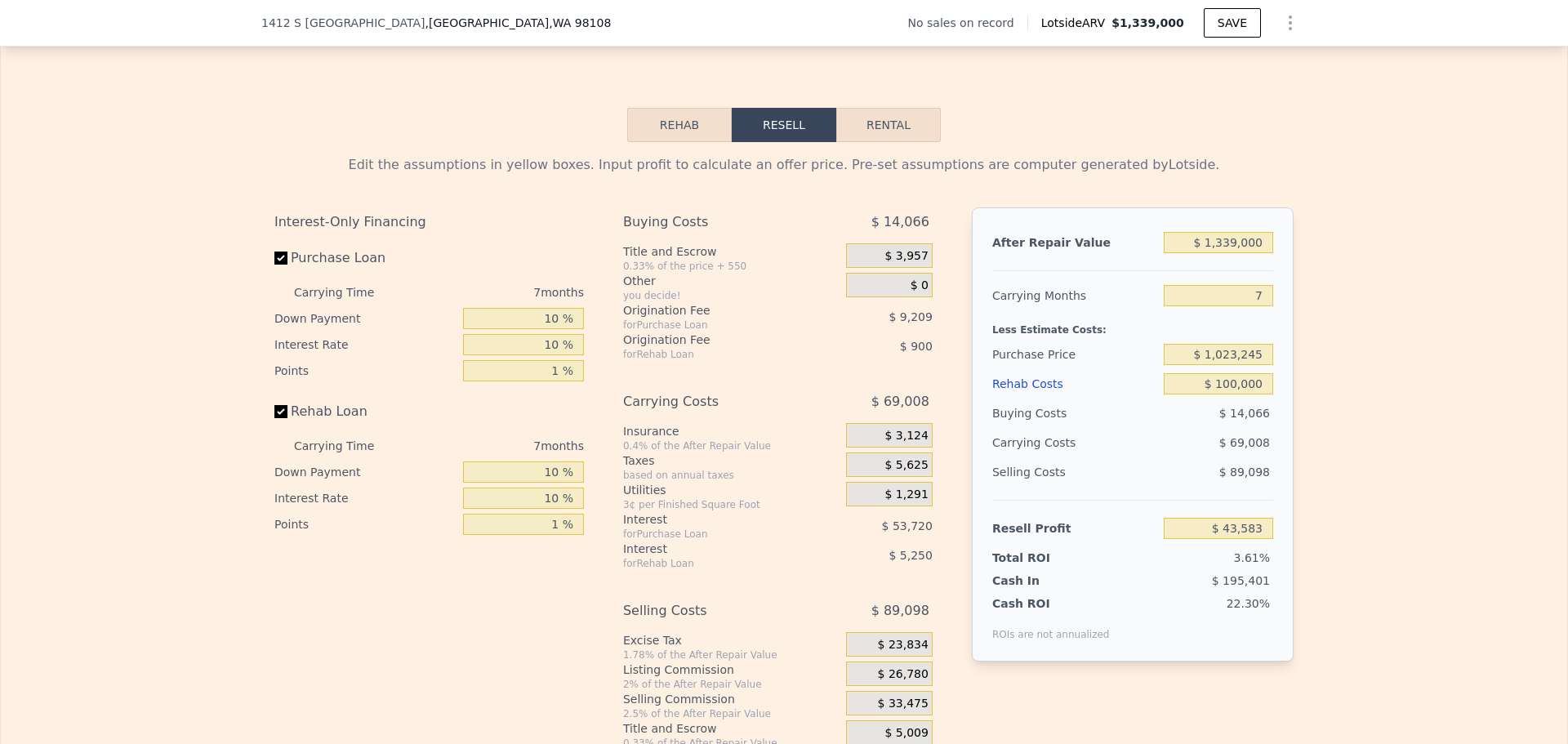
type input "$ 0"
type input "$ 30,001"
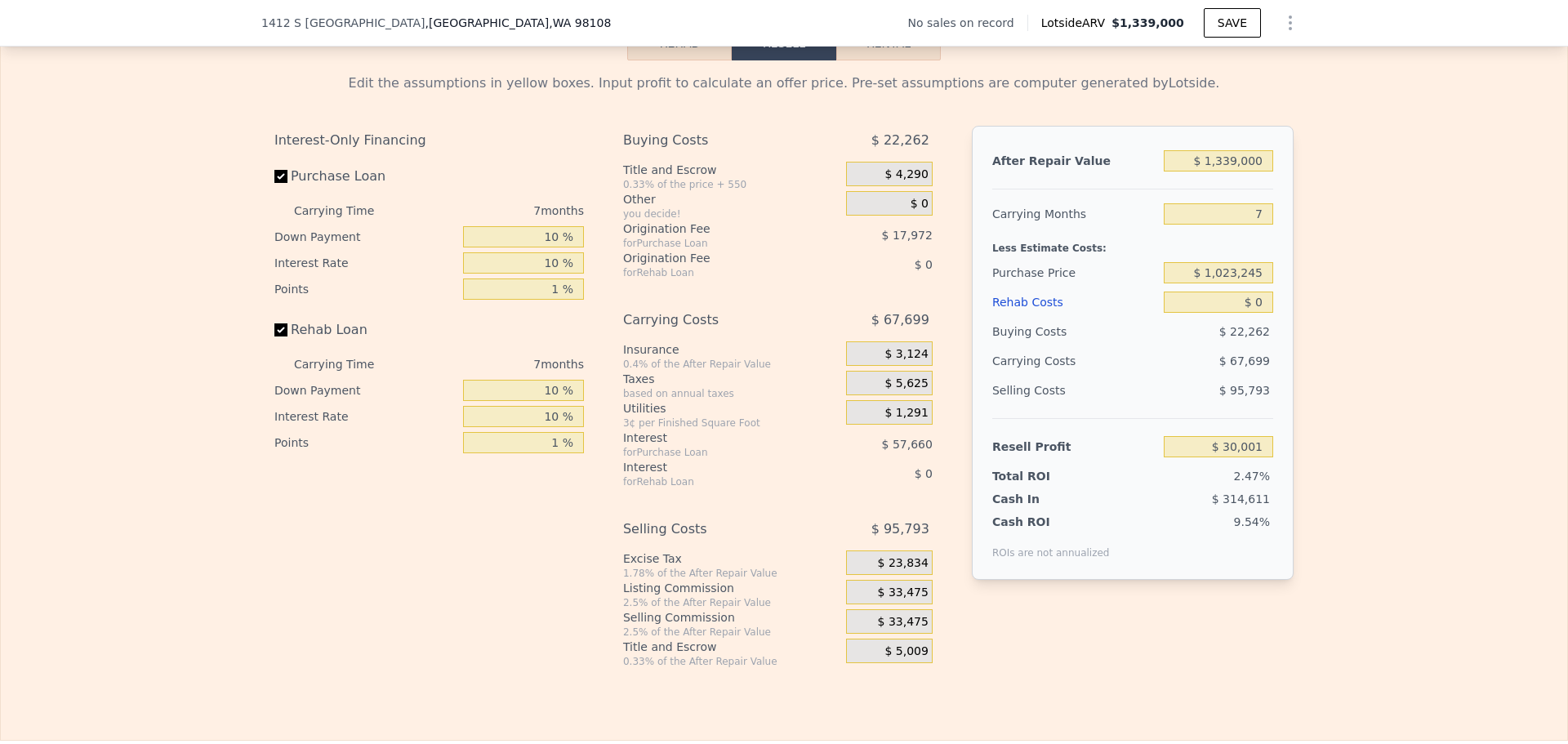
click at [1259, 389] on div "$ 95,793" at bounding box center [1218, 390] width 110 height 29
click at [1258, 310] on input "$ 0" at bounding box center [1218, 302] width 109 height 22
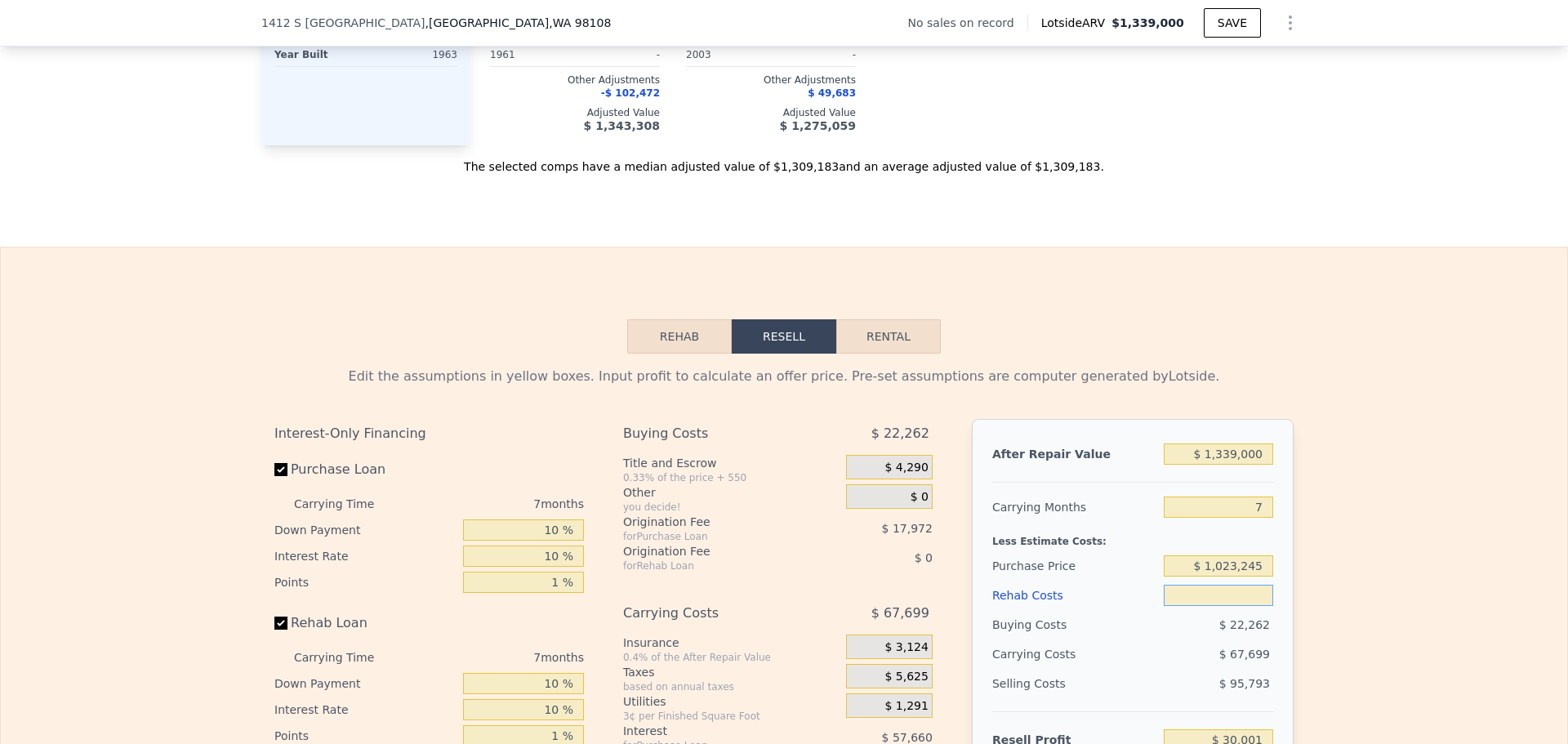
scroll to position [2117, 0]
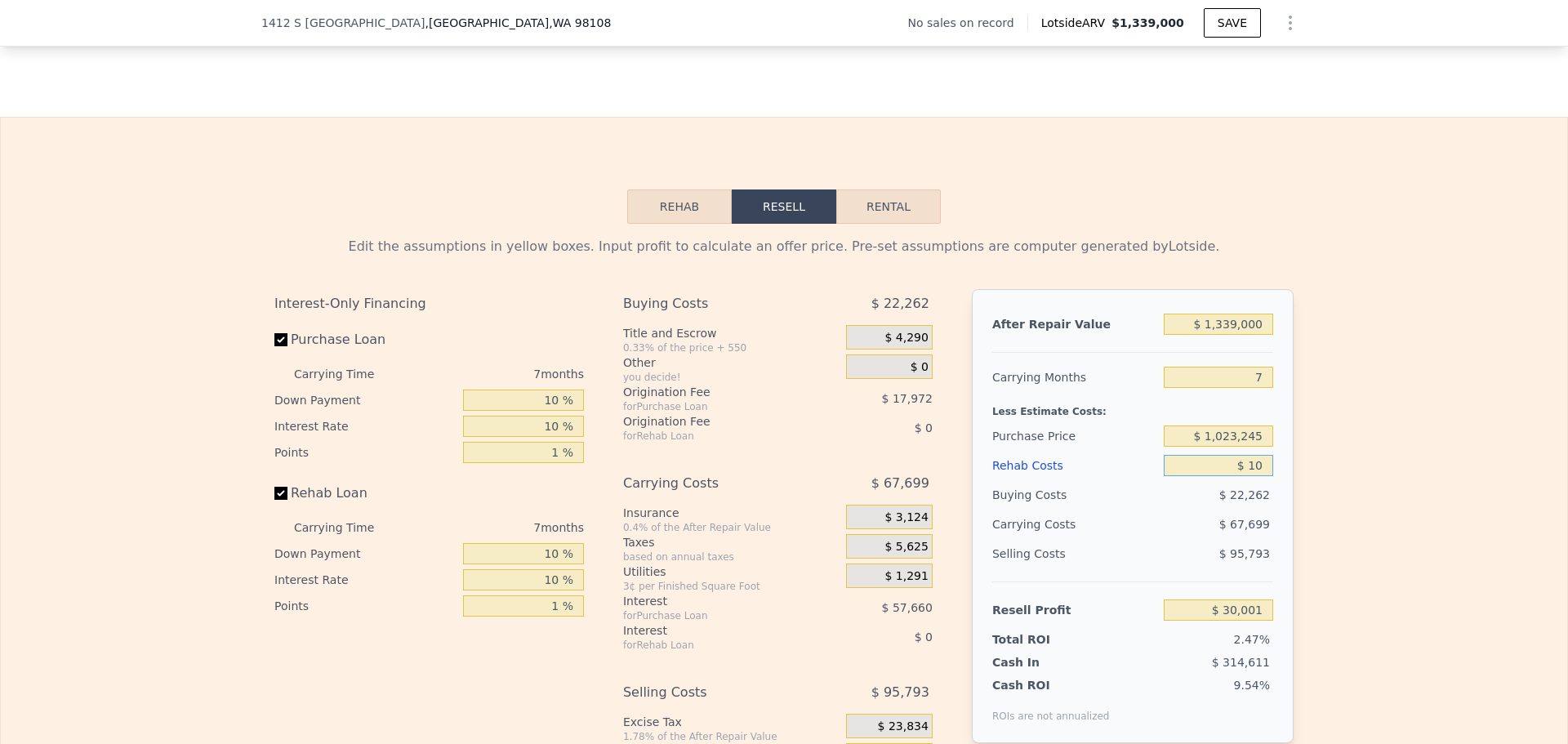
type input "$ 104"
type input "$ 29,888"
type input "$ 10"
type input "$ 29,991"
type input "$ 105,000"
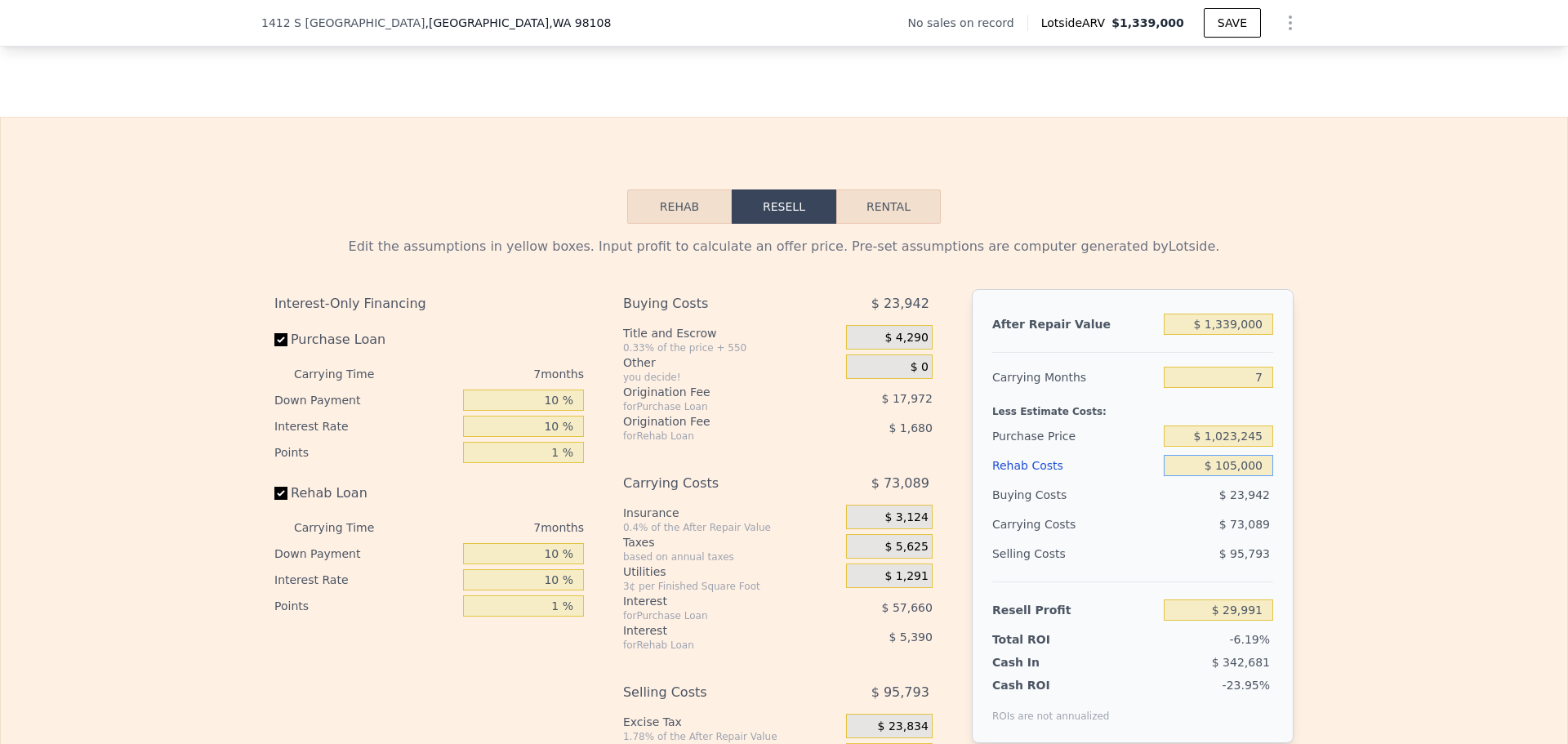
type input "-$ 82,069"
type input "$ 105,000"
click at [1441, 427] on div "Edit the assumptions in yellow boxes. Input profit to calculate an offer price.…" at bounding box center [784, 528] width 1566 height 607
drag, startPoint x: 1262, startPoint y: 383, endPoint x: 1243, endPoint y: 382, distance: 19.0
click at [1243, 382] on input "7" at bounding box center [1218, 377] width 109 height 22
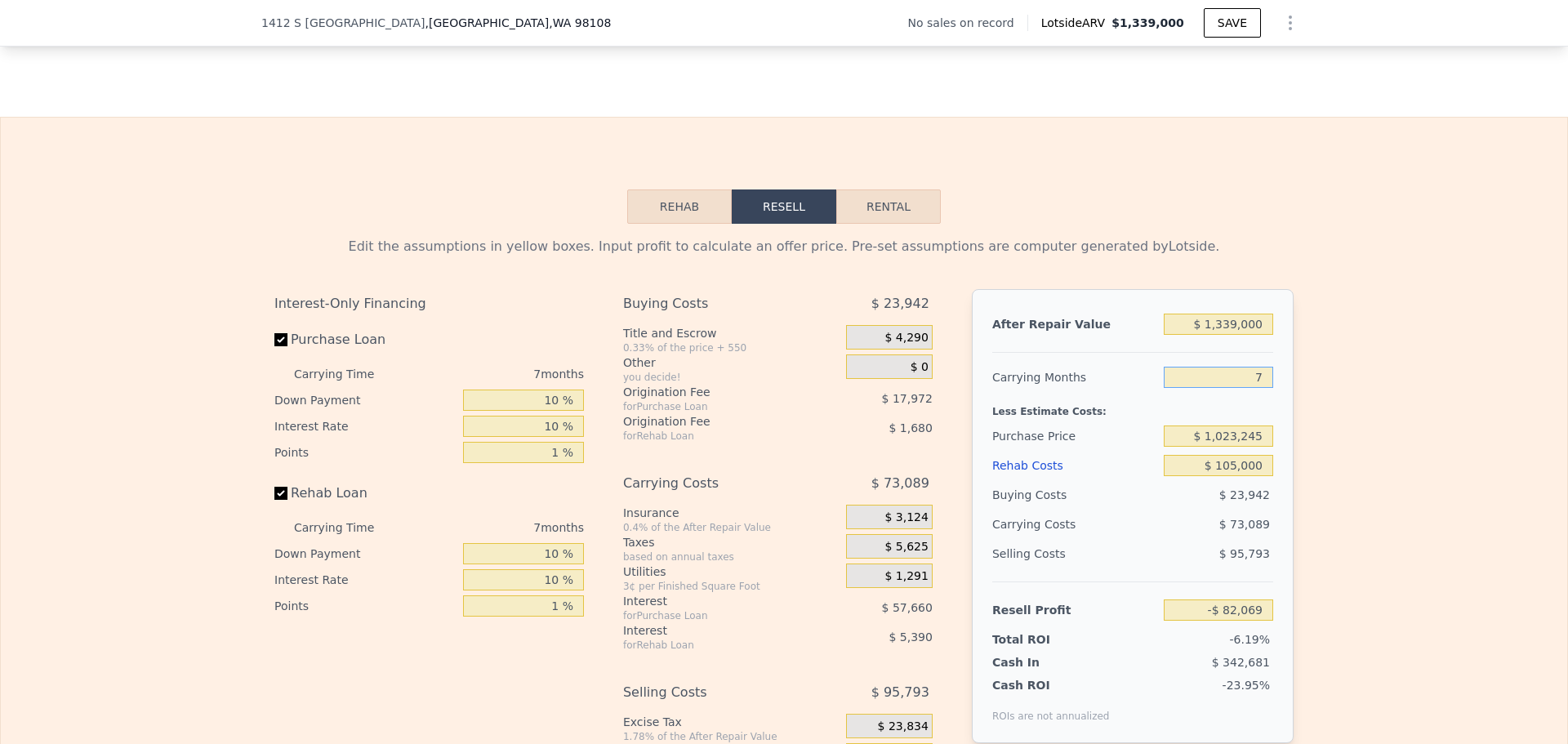
type input "6"
type input "-$ 71,627"
type input "6"
click at [1378, 377] on div "Edit the assumptions in yellow boxes. Input profit to calculate an offer price.…" at bounding box center [784, 528] width 1566 height 607
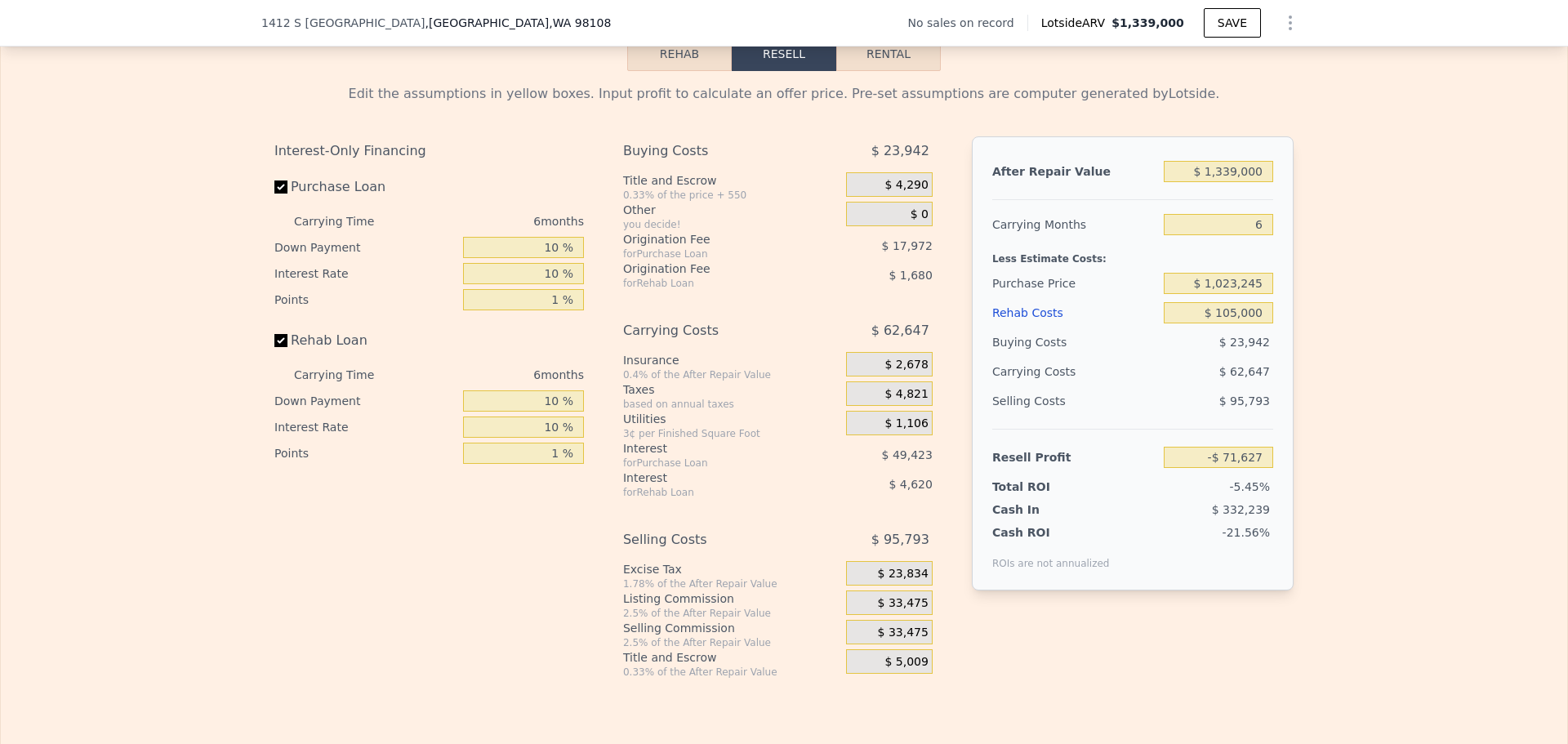
scroll to position [2280, 0]
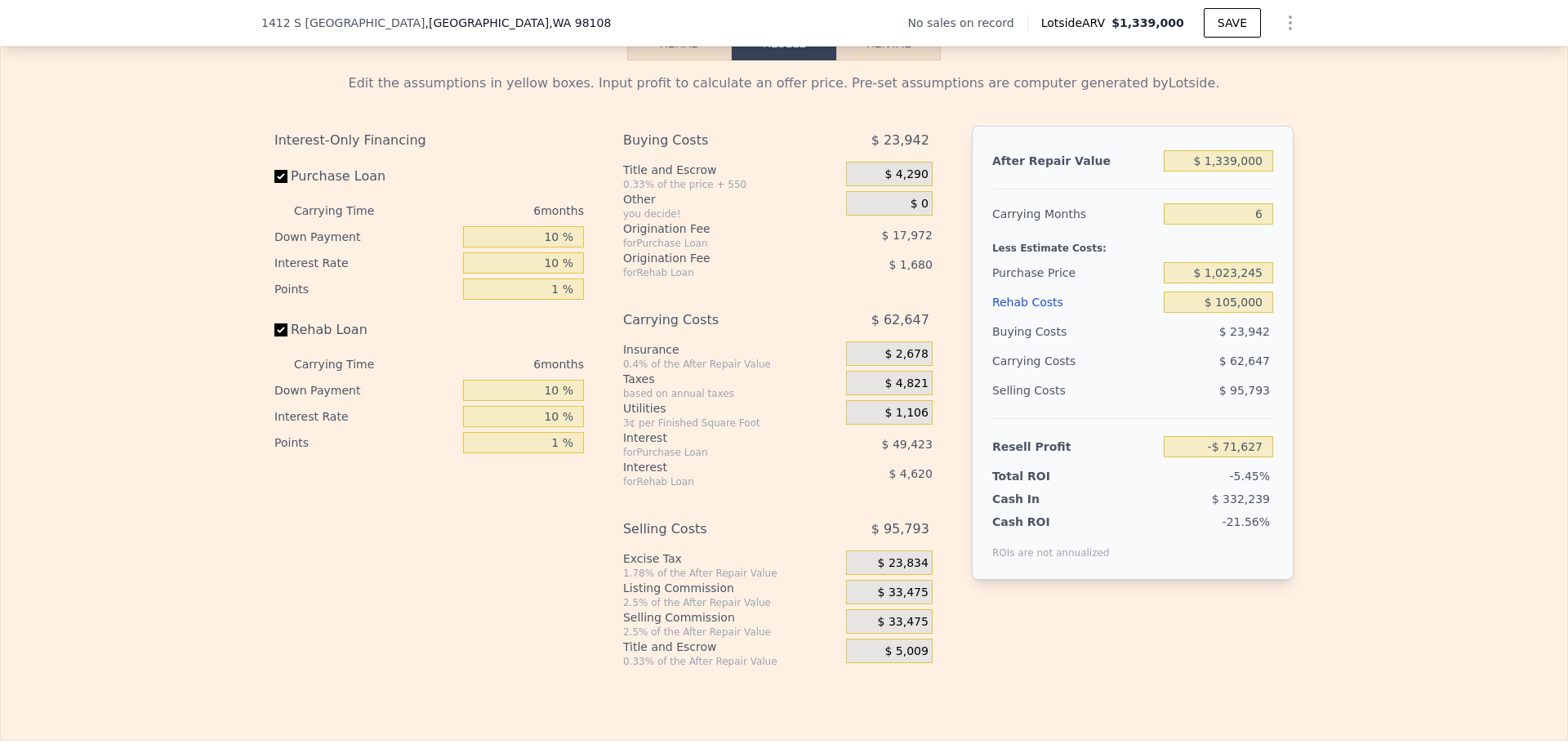
click at [907, 596] on span "$ 33,475" at bounding box center [903, 593] width 51 height 15
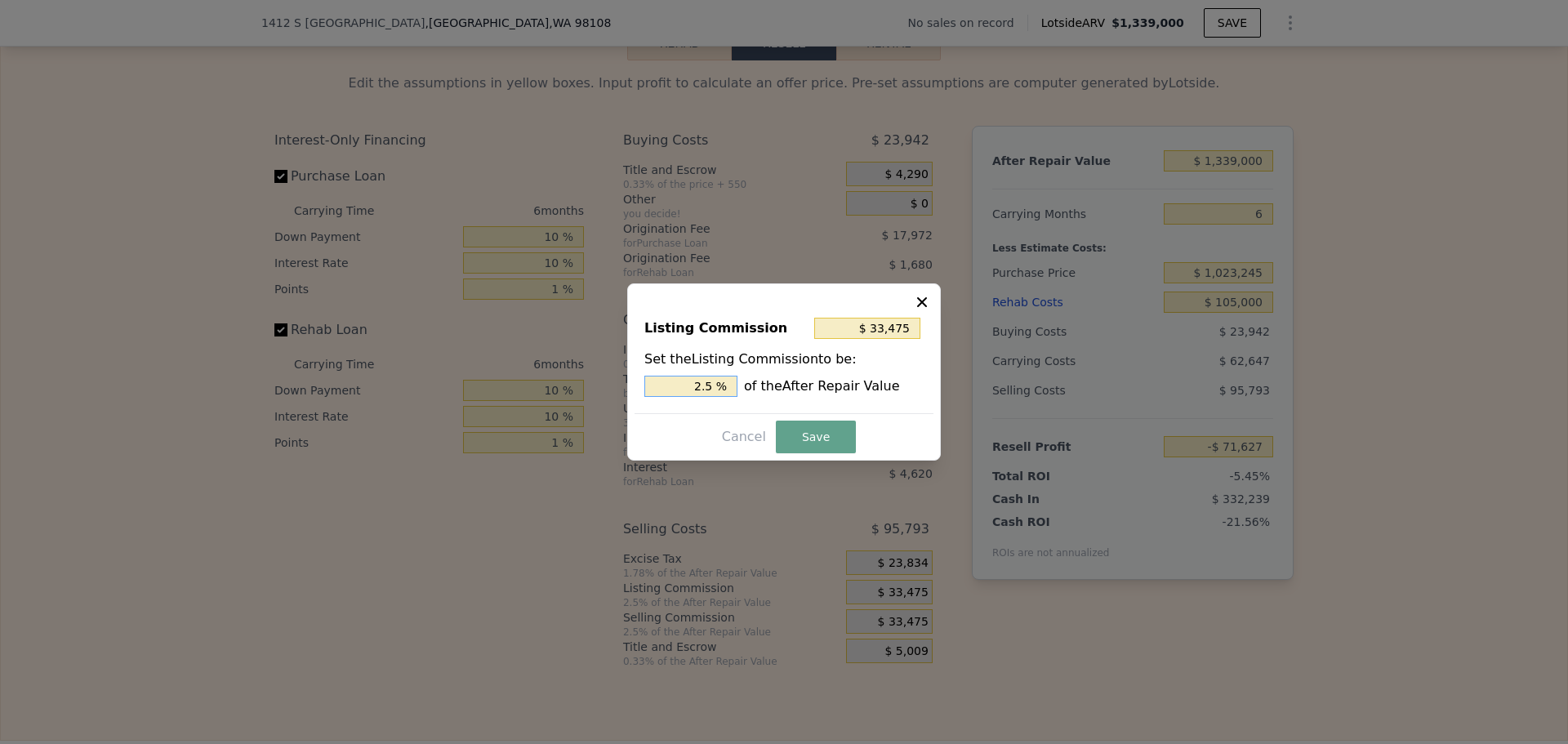
drag, startPoint x: 705, startPoint y: 387, endPoint x: 717, endPoint y: 383, distance: 12.6
click at [716, 384] on input "2.5 %" at bounding box center [691, 386] width 93 height 22
type input "$ 26,780"
type input "2 %"
click at [803, 436] on button "Save" at bounding box center [815, 437] width 80 height 33
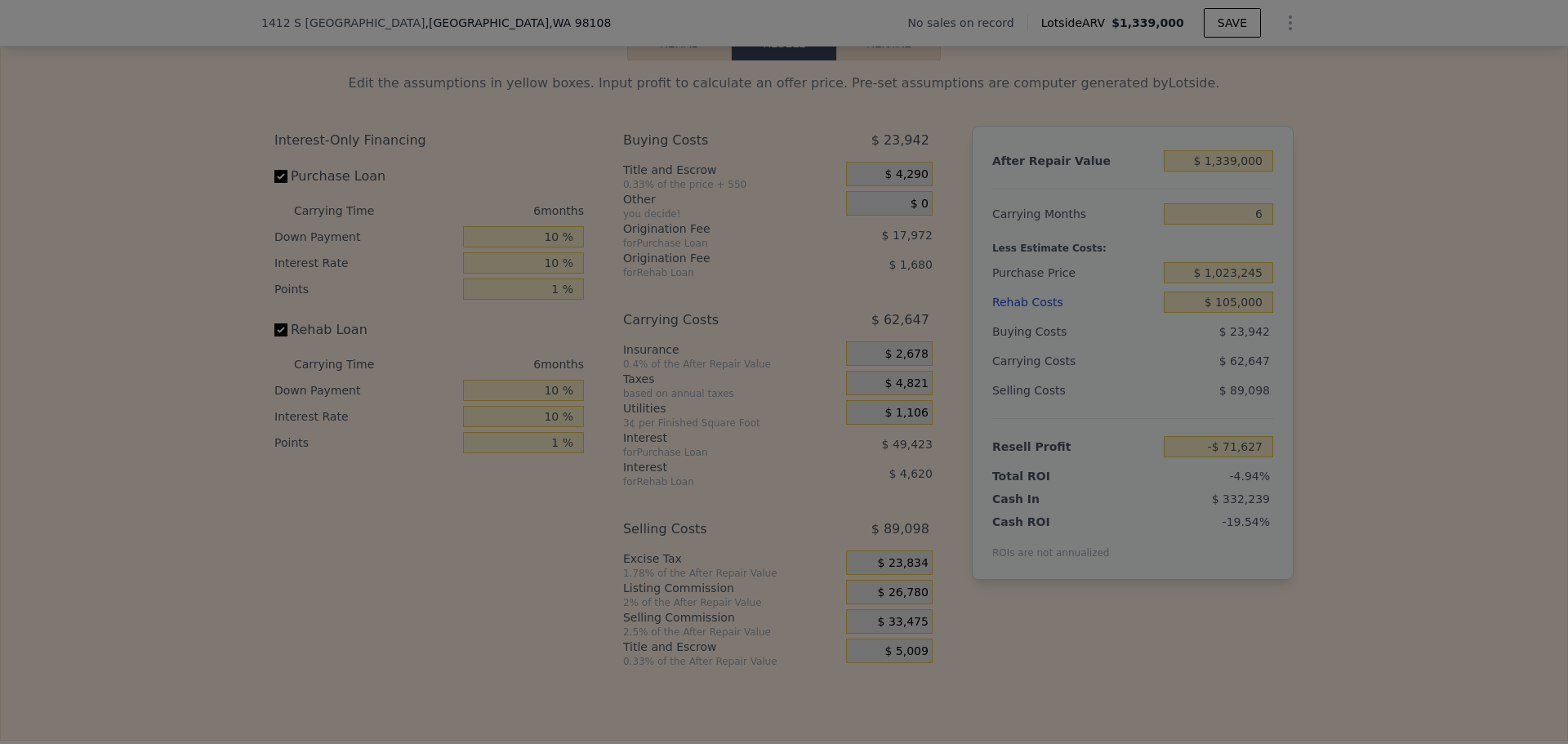
type input "-$ 64,932"
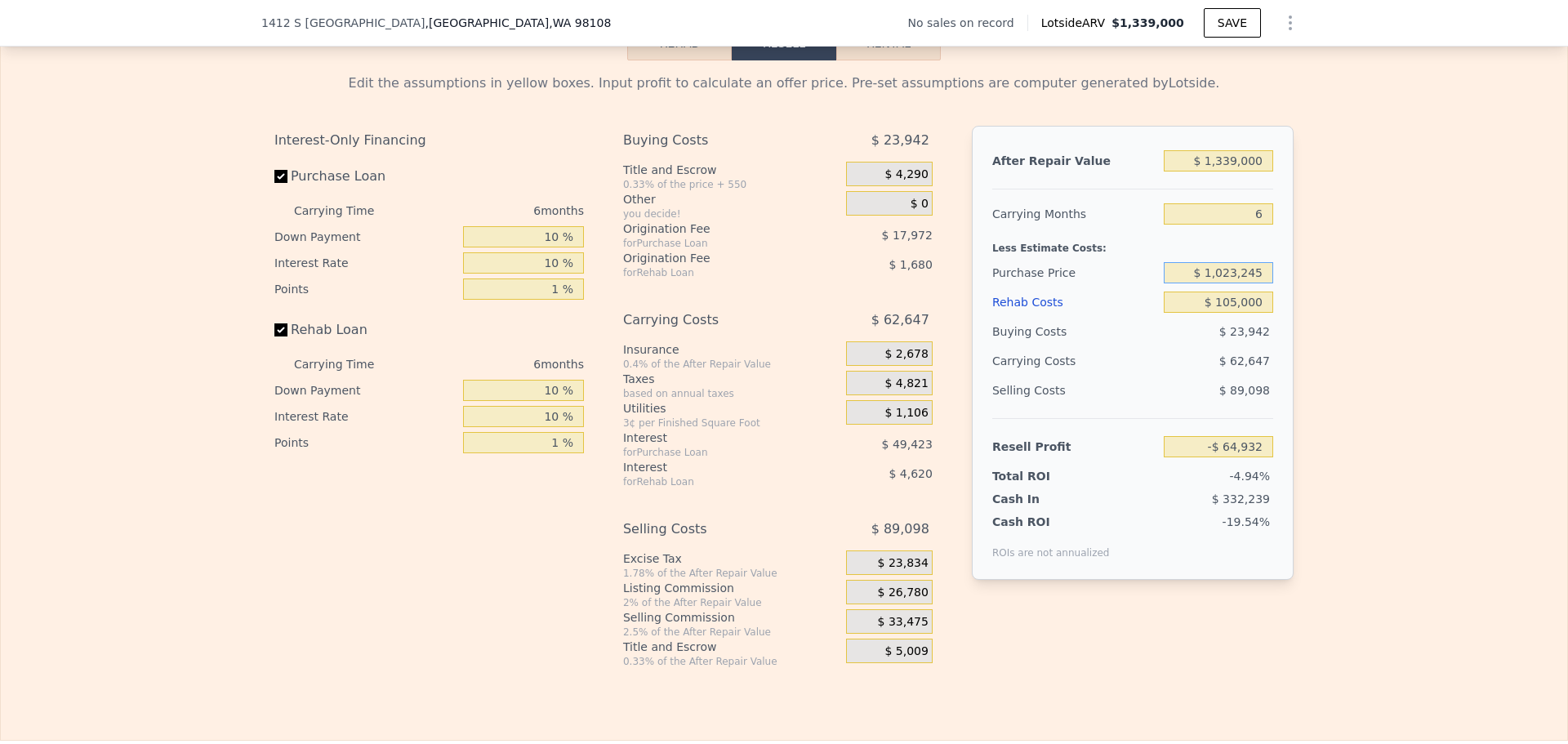
drag, startPoint x: 1218, startPoint y: 282, endPoint x: 1237, endPoint y: 280, distance: 19.1
click at [1237, 280] on input "$ 1,023,245" at bounding box center [1218, 273] width 109 height 22
click at [1207, 283] on input "$ 1,023,245" at bounding box center [1218, 273] width 109 height 22
drag, startPoint x: 1214, startPoint y: 283, endPoint x: 1237, endPoint y: 280, distance: 23.2
click at [1237, 280] on input "$ 1,023,245" at bounding box center [1218, 273] width 109 height 22
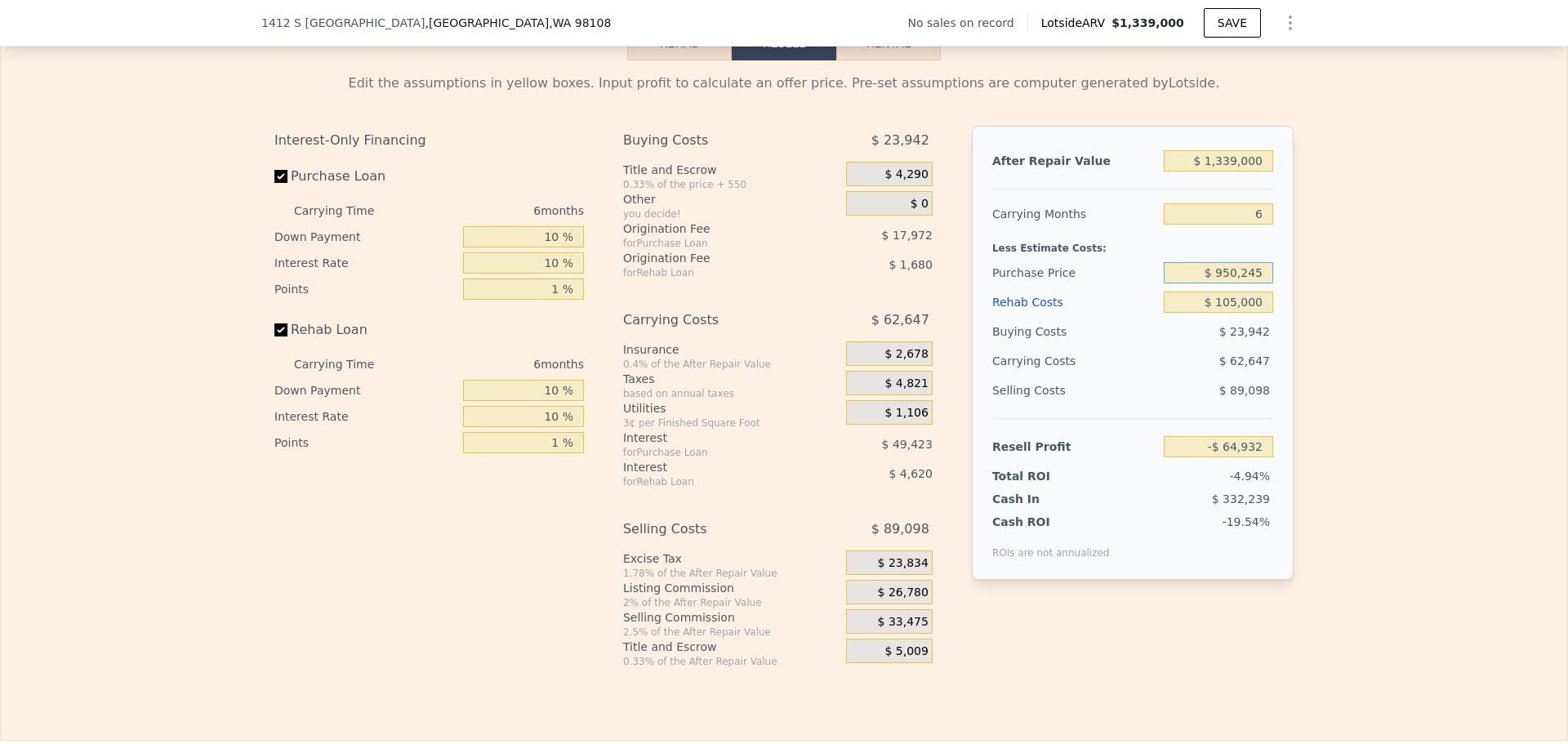
type input "$ 950,245"
click at [1318, 282] on div "Edit the assumptions in yellow boxes. Input profit to calculate an offer price.…" at bounding box center [784, 364] width 1566 height 607
type input "$ 119,026"
drag, startPoint x: 1237, startPoint y: 281, endPoint x: 1256, endPoint y: 279, distance: 19.1
click at [1256, 279] on input "$ 950,245" at bounding box center [1218, 273] width 109 height 22
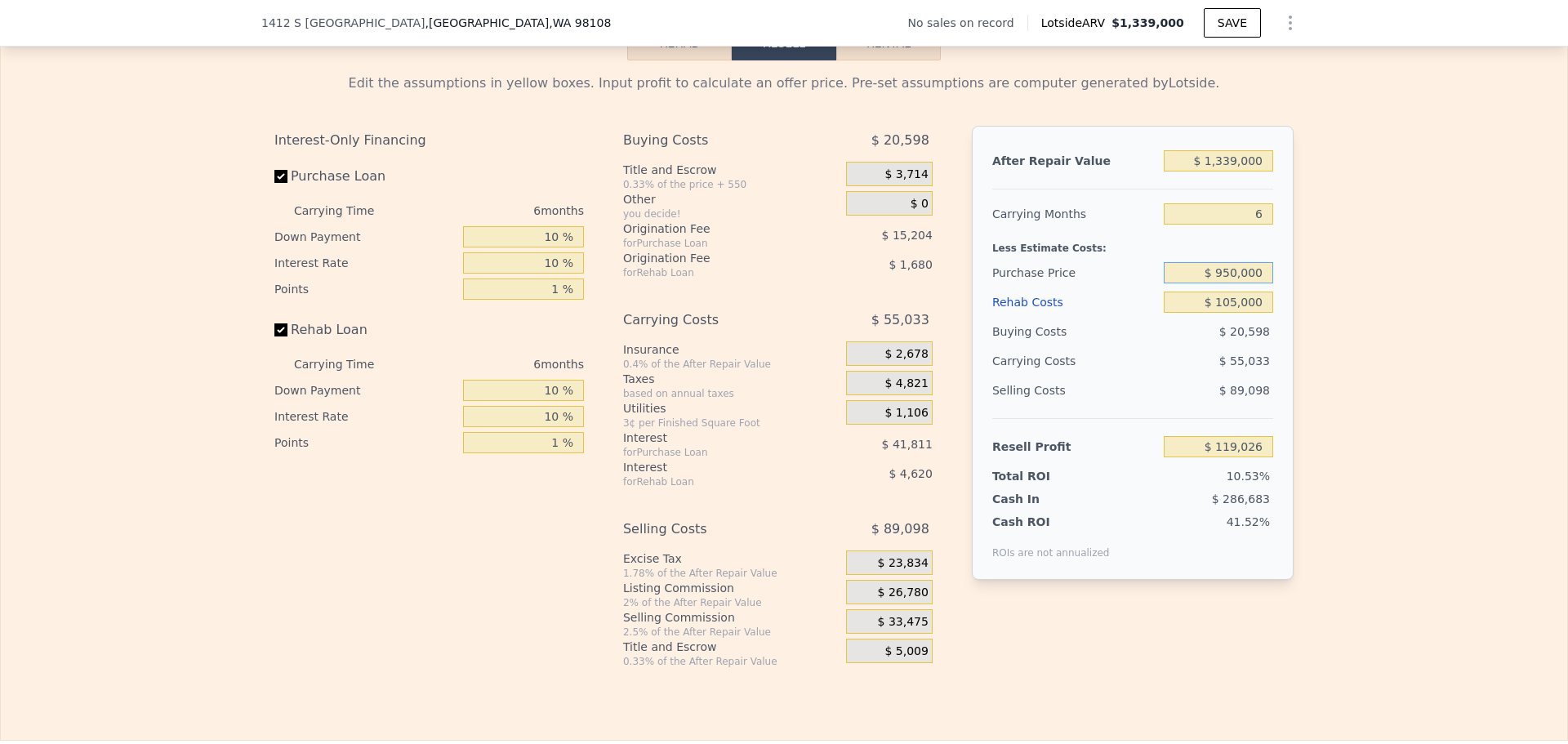
type input "$ 950,000"
click at [1355, 282] on div "Edit the assumptions in yellow boxes. Input profit to calculate an offer price.…" at bounding box center [784, 364] width 1566 height 607
type input "$ 119,281"
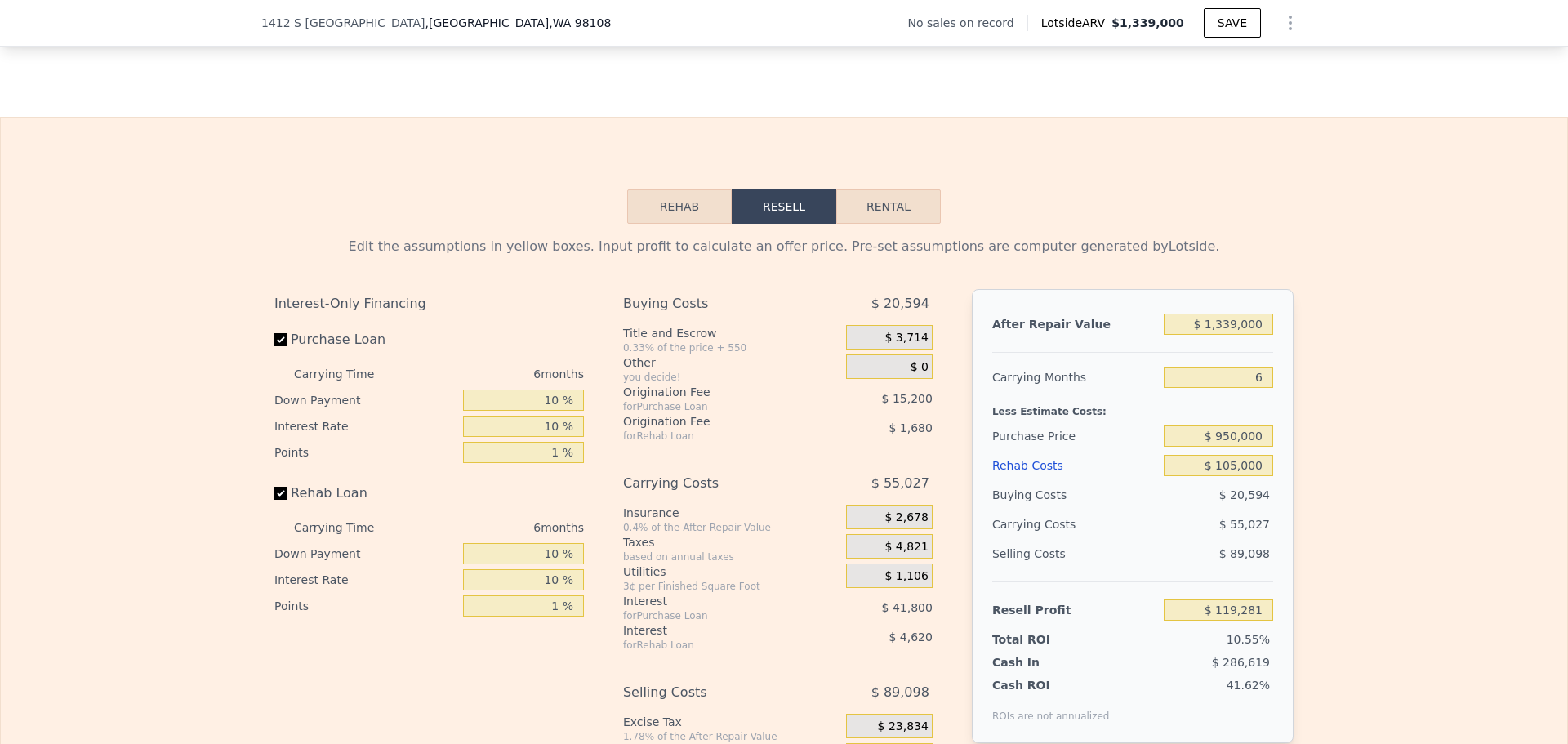
scroll to position [2198, 0]
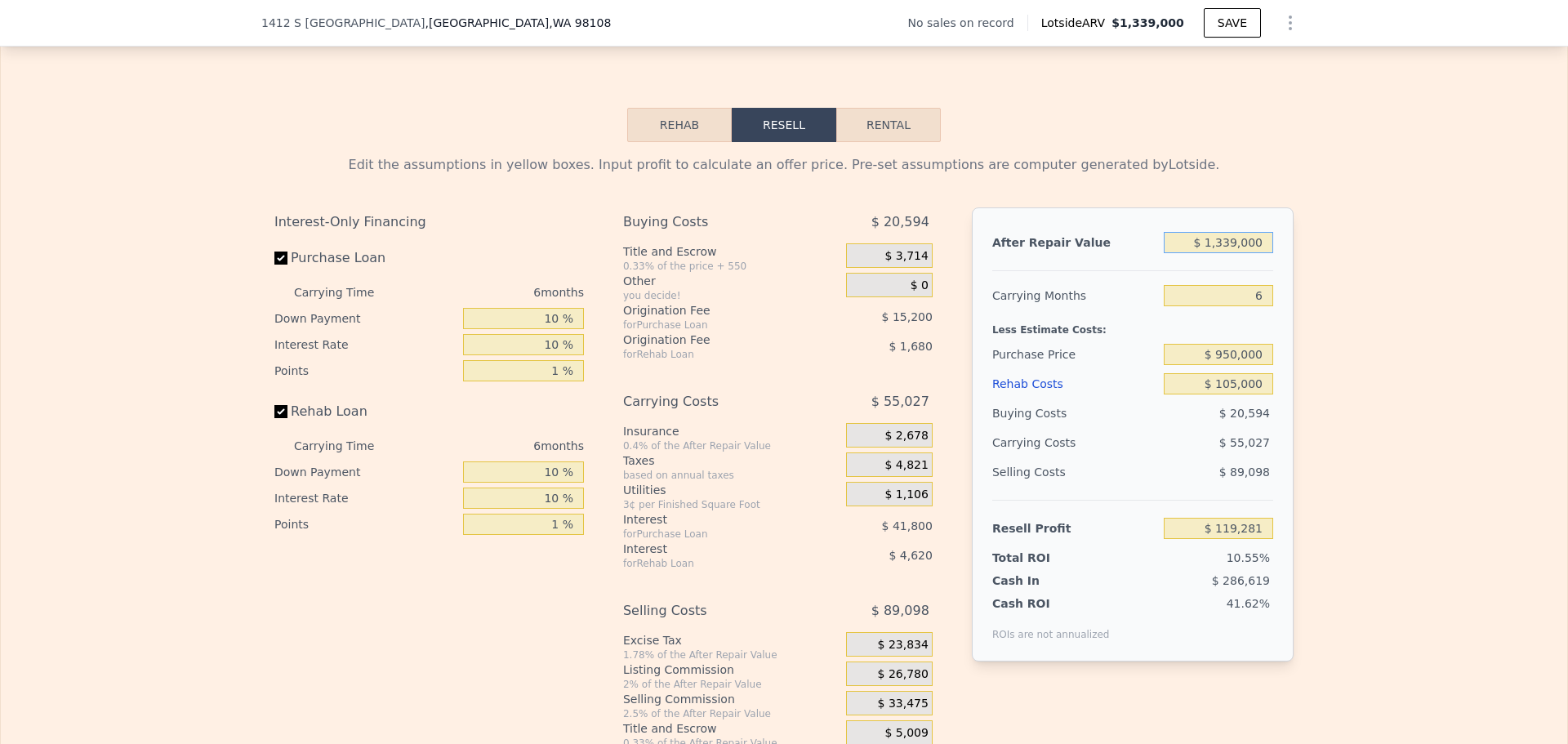
click at [1229, 253] on input "$ 1,339,000" at bounding box center [1218, 242] width 109 height 22
type input "$ 1,399,000"
type input "$ 175,193"
type input "$ 139,000"
type input "-$ 998,963"
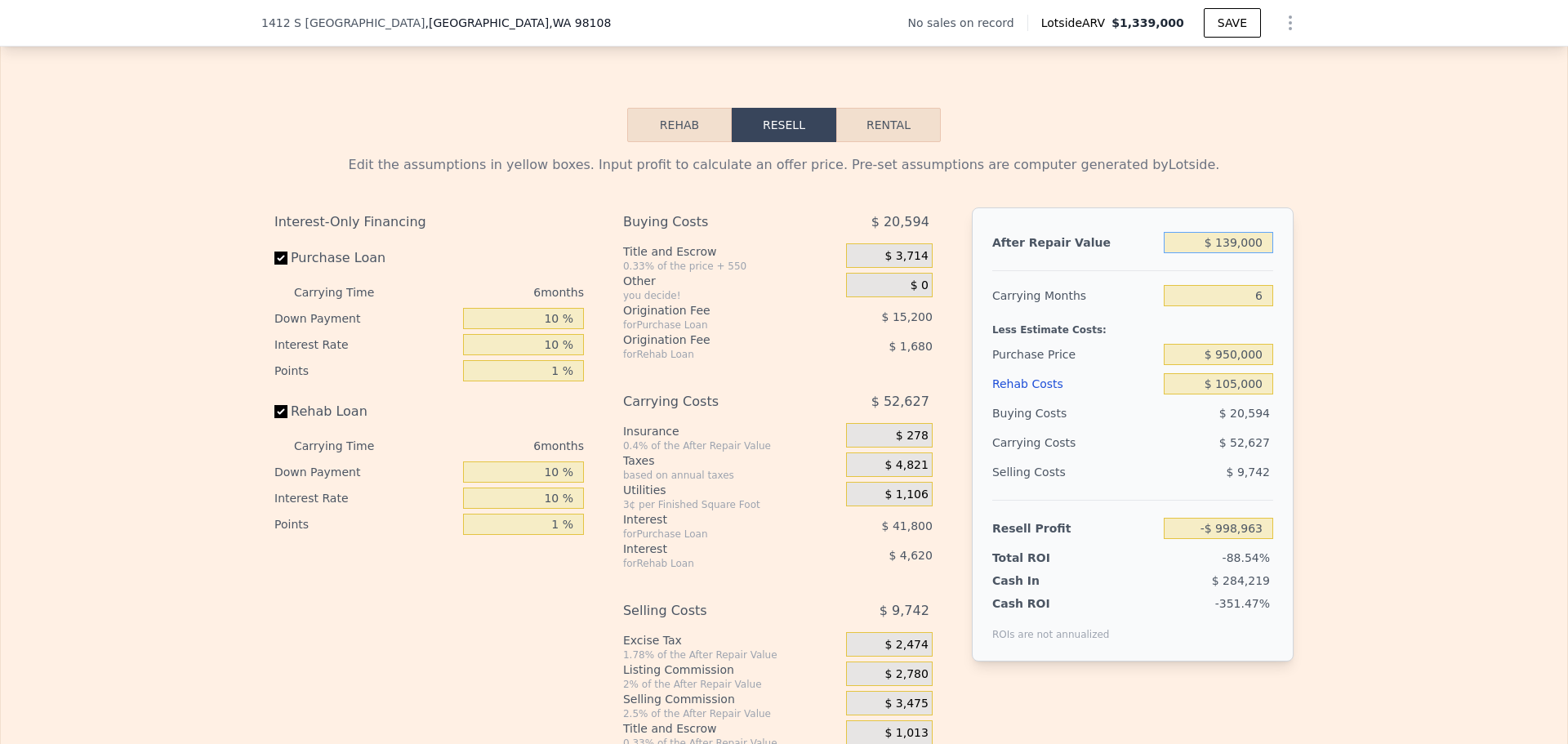
type input "$ 1,390,000"
type input "$ 166,806"
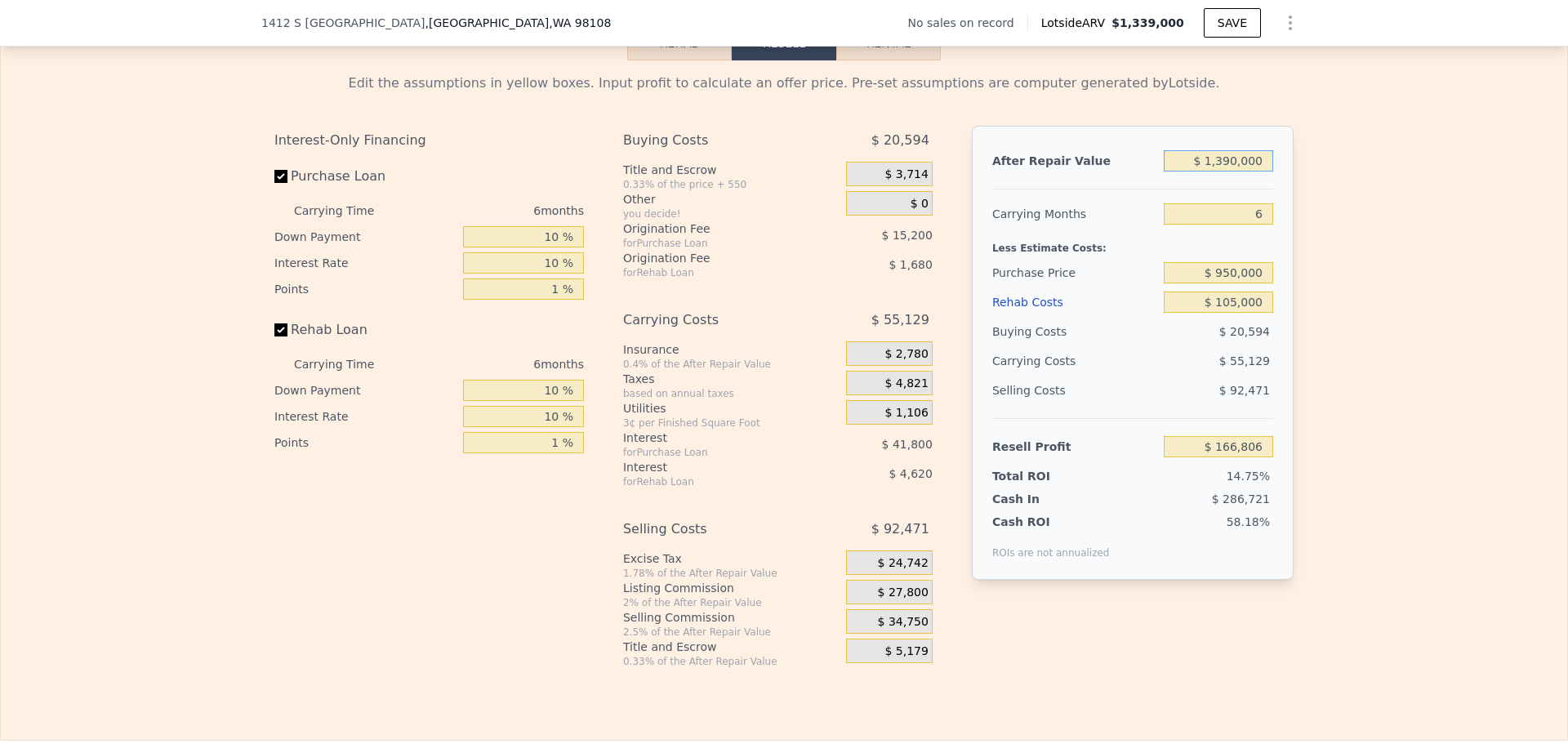
type input "$ 1,390,000"
click at [1232, 282] on input "$ 950,000" at bounding box center [1218, 273] width 109 height 22
drag, startPoint x: 1217, startPoint y: 282, endPoint x: 1230, endPoint y: 282, distance: 13.0
click at [1230, 282] on input "$ 950,000" at bounding box center [1218, 273] width 109 height 22
type input "$ 1,000,000"
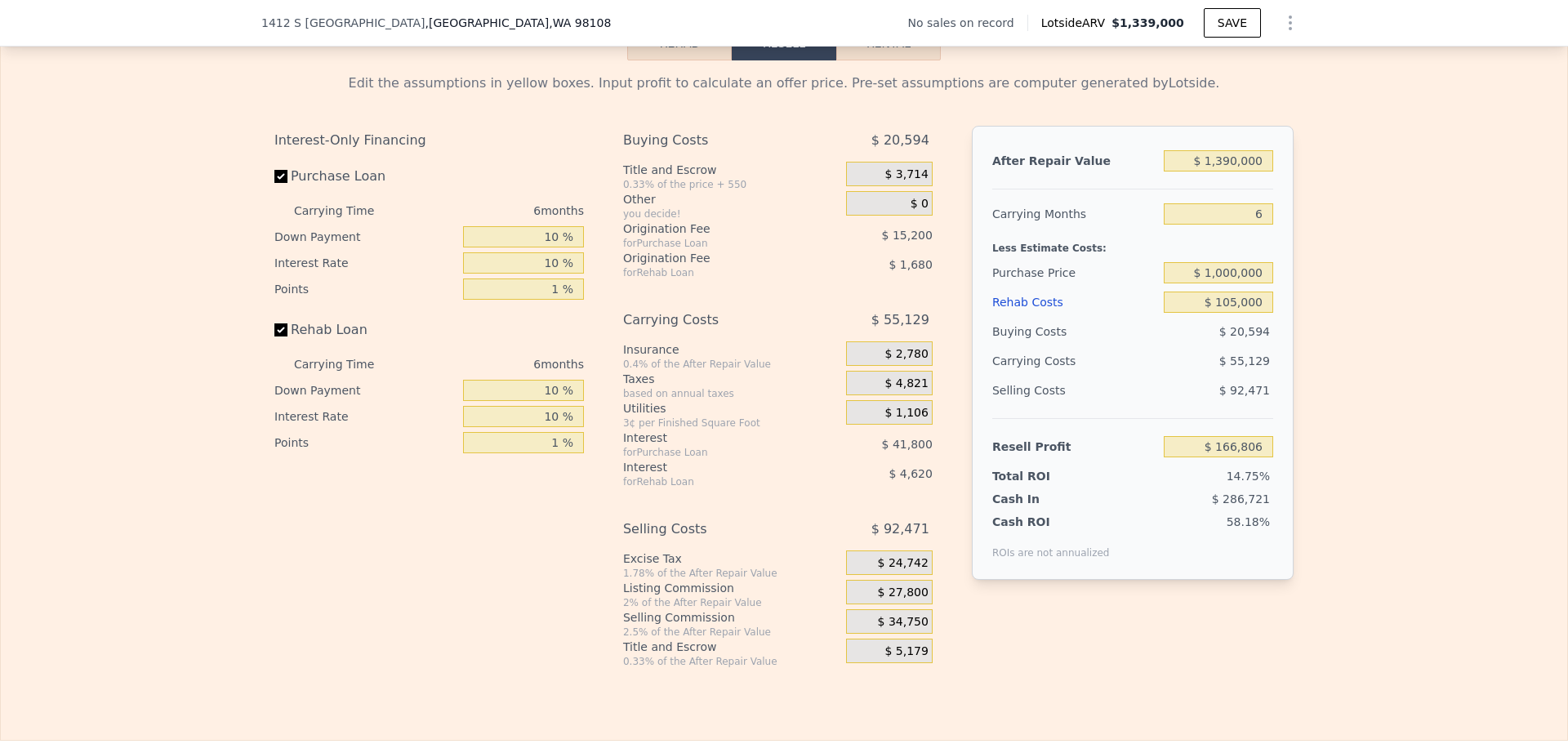
click at [1364, 295] on div "Edit the assumptions in yellow boxes. Input profit to calculate an offer price.…" at bounding box center [784, 364] width 1566 height 607
type input "$ 113,644"
drag, startPoint x: 1208, startPoint y: 283, endPoint x: 1224, endPoint y: 283, distance: 16.0
click at [1224, 283] on input "$ 1,000,000" at bounding box center [1218, 273] width 109 height 22
type input "$ 950,000"
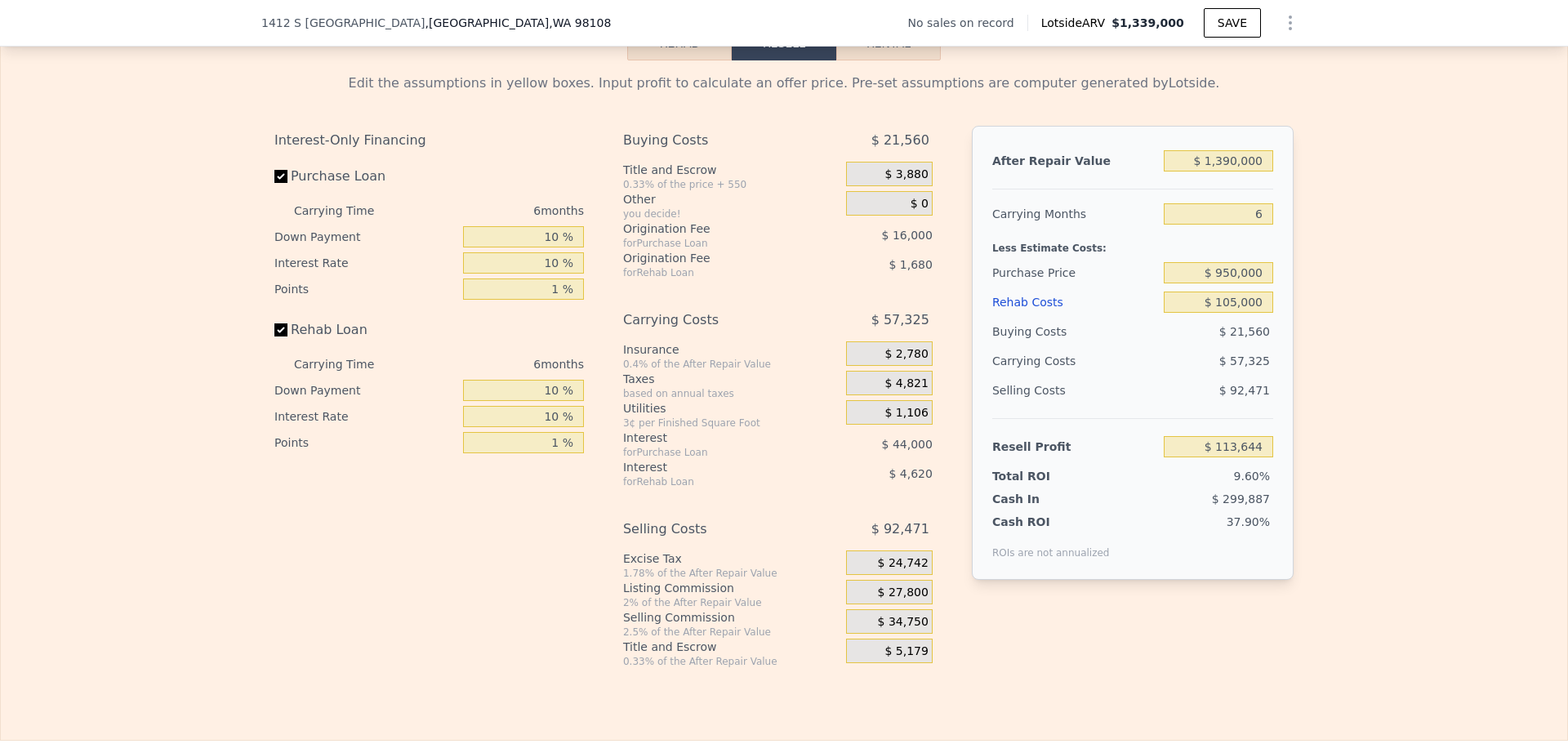
click at [1423, 311] on div "Edit the assumptions in yellow boxes. Input profit to calculate an offer price.…" at bounding box center [784, 364] width 1566 height 607
type input "$ 166,806"
drag, startPoint x: 443, startPoint y: 21, endPoint x: 242, endPoint y: 19, distance: 201.0
click at [242, 19] on div "[STREET_ADDRESS] No sales on record Lotside ARV $1,339,000 SAVE" at bounding box center [784, 23] width 1568 height 47
copy div "[STREET_ADDRESS]"
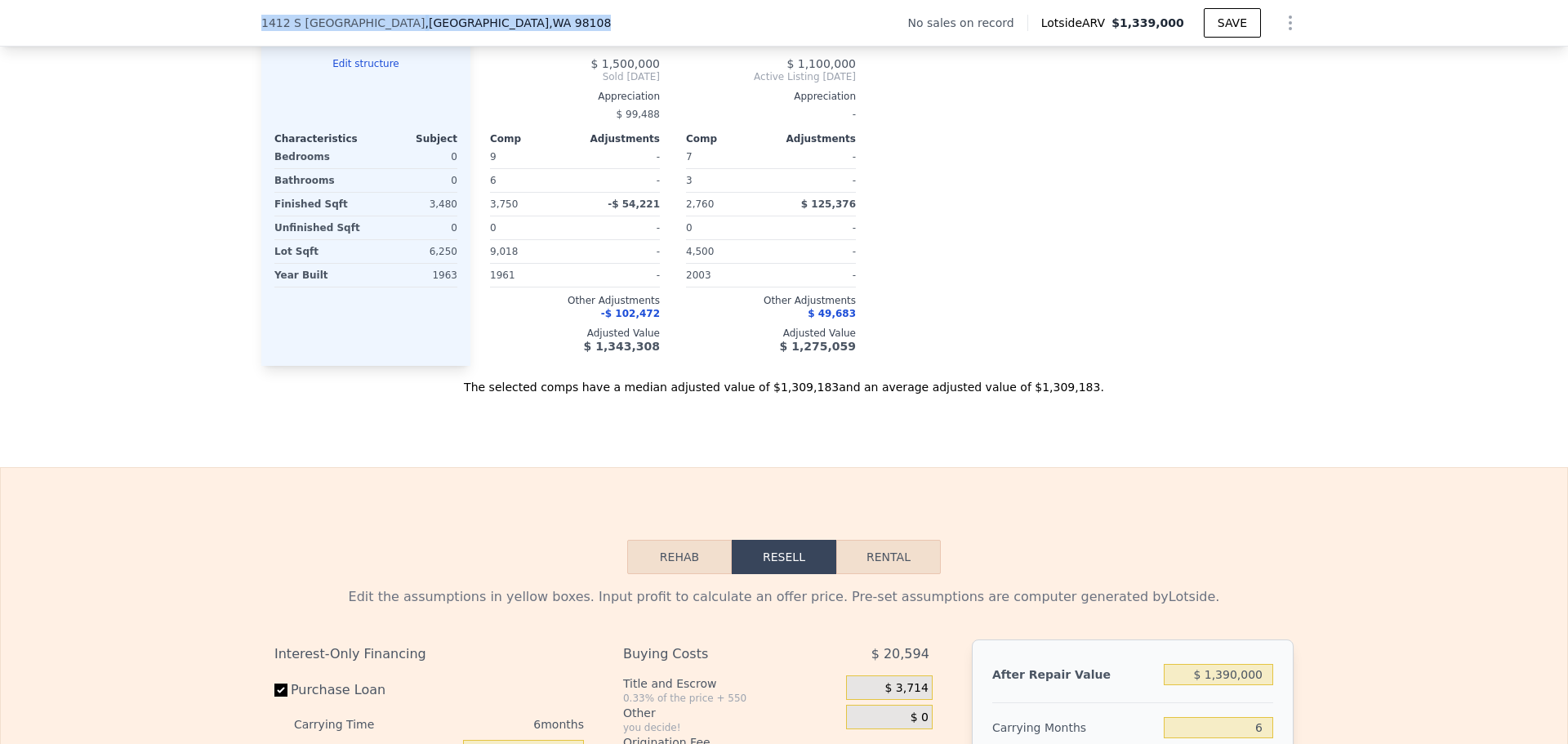
type input "$ 1,339,000"
type input "7"
type input "$ 0"
type input "$ 30,001"
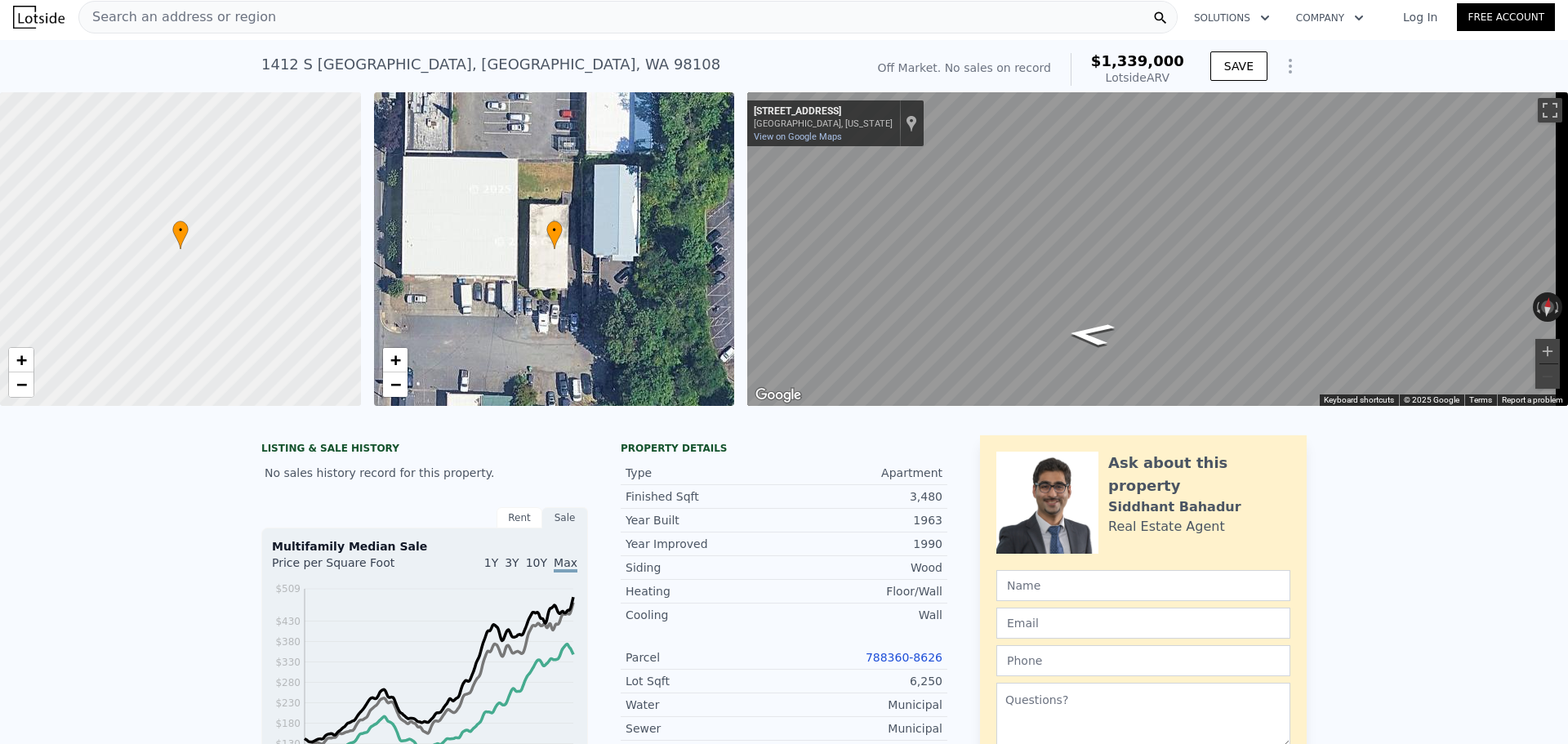
scroll to position [0, 0]
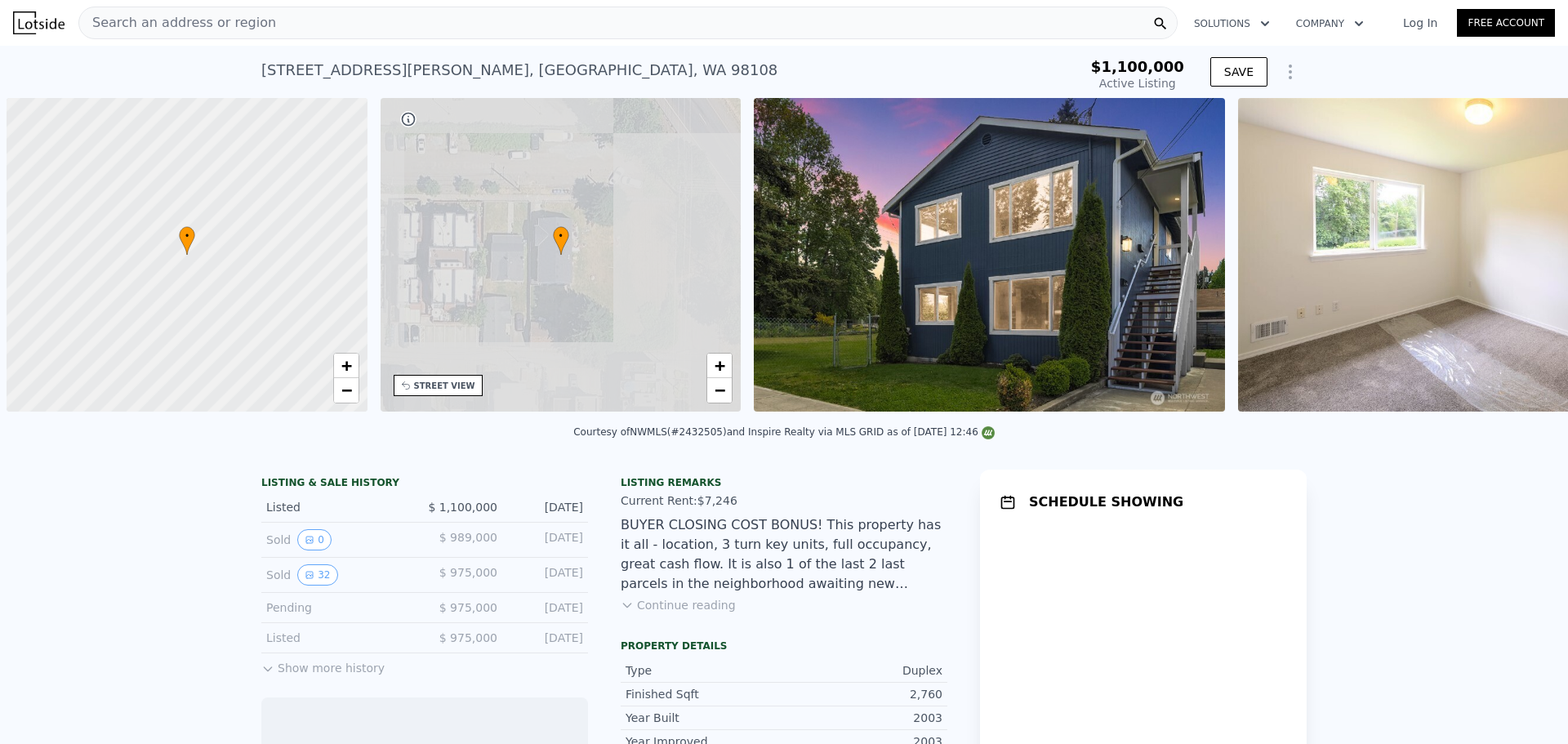
scroll to position [0, 7]
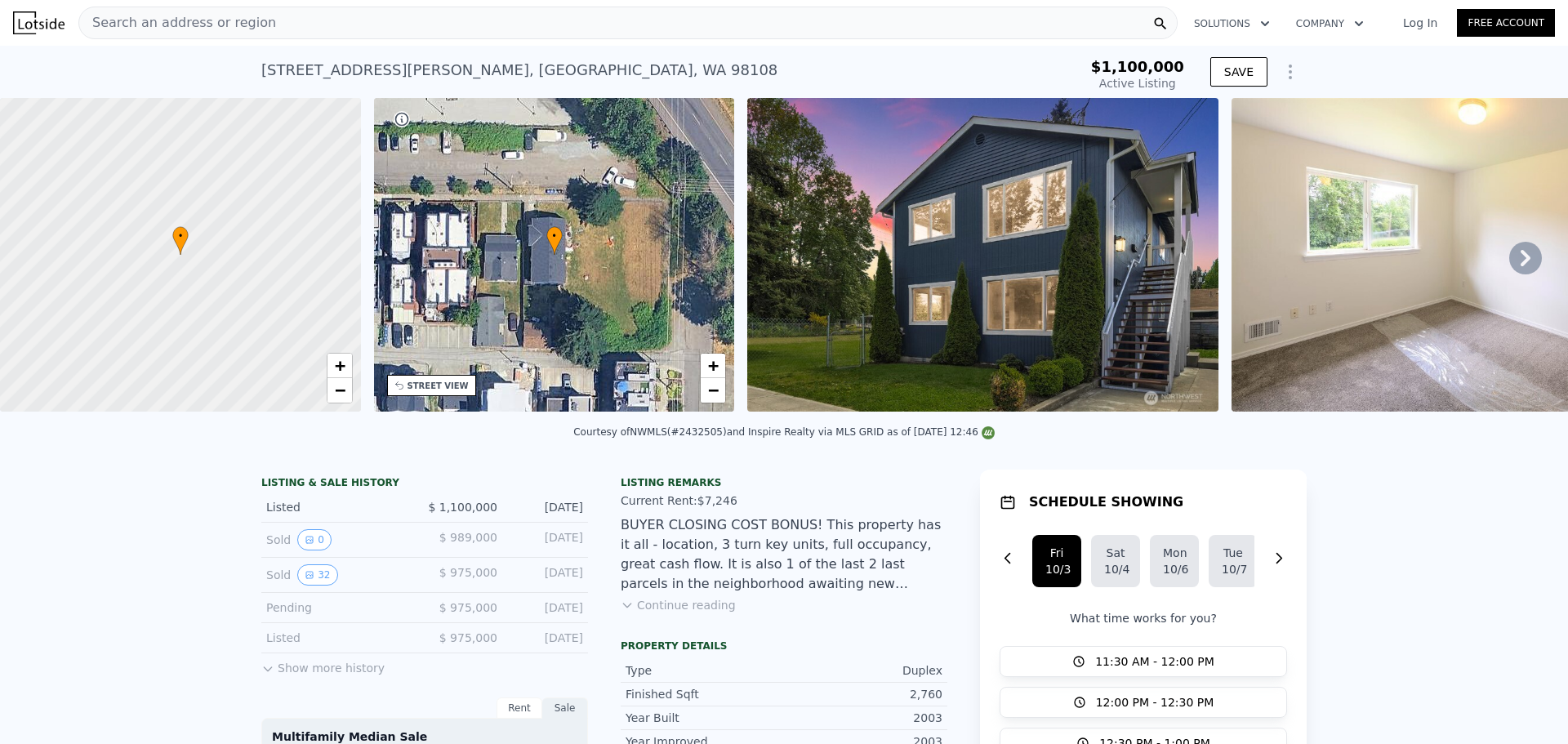
click at [695, 613] on button "Continue reading" at bounding box center [678, 605] width 115 height 16
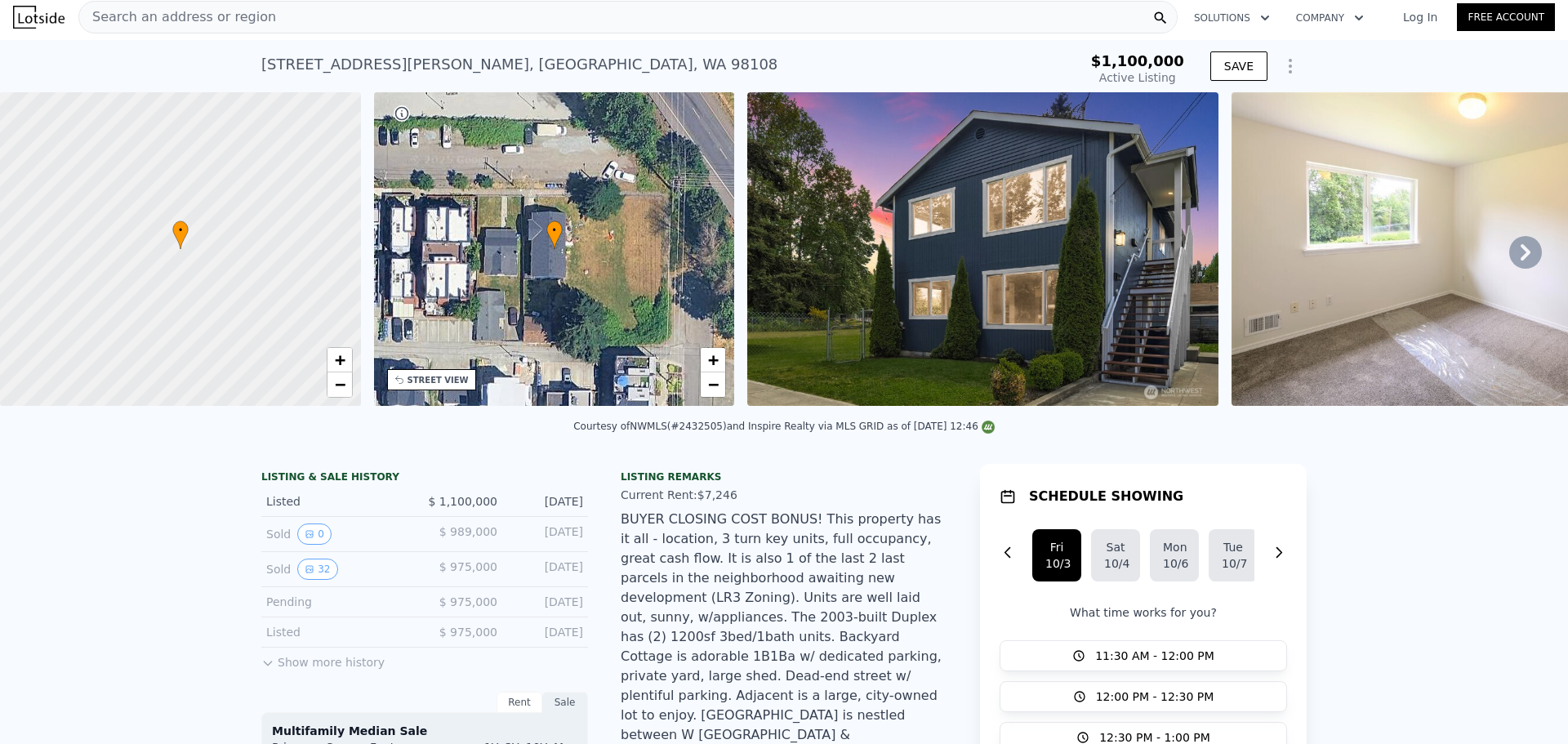
scroll to position [0, 0]
